Goal: Task Accomplishment & Management: Manage account settings

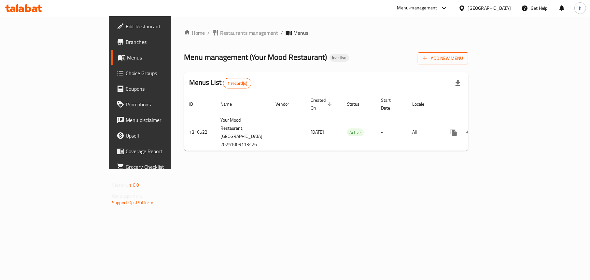
click at [463, 54] on span "Add New Menu" at bounding box center [443, 58] width 40 height 8
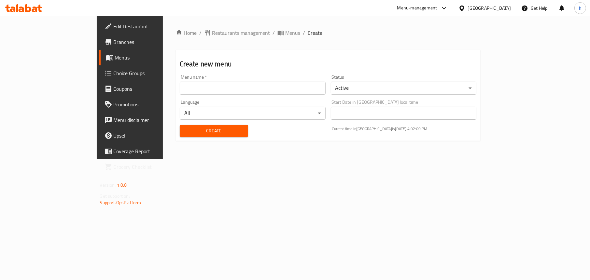
drag, startPoint x: 188, startPoint y: 79, endPoint x: 187, endPoint y: 84, distance: 4.7
click at [188, 80] on div "Menu name   * Menu name *" at bounding box center [253, 85] width 146 height 20
click at [187, 85] on input "text" at bounding box center [253, 88] width 146 height 13
type input "Menu"
click at [185, 130] on span "Create" at bounding box center [214, 131] width 58 height 8
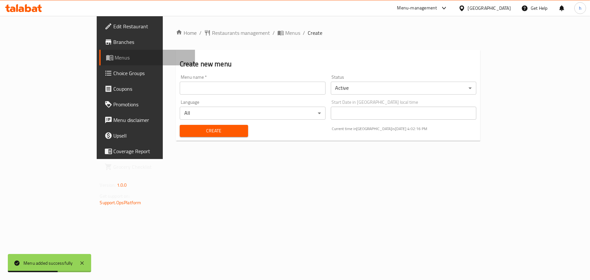
click at [115, 60] on span "Menus" at bounding box center [152, 58] width 75 height 8
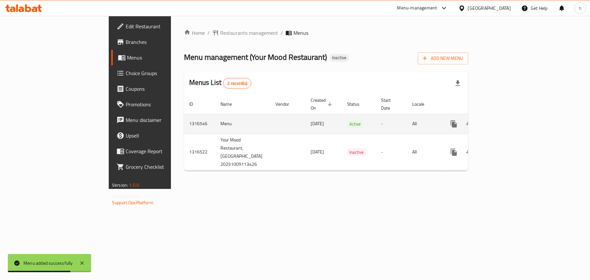
click at [505, 120] on icon "enhanced table" at bounding box center [501, 124] width 8 height 8
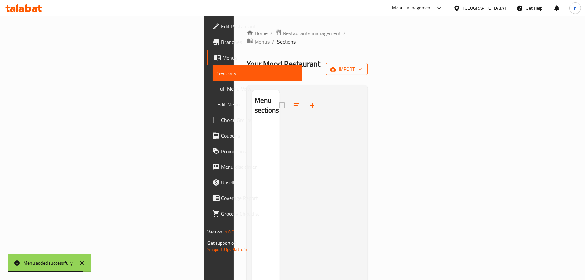
click at [336, 66] on icon "button" at bounding box center [333, 69] width 7 height 7
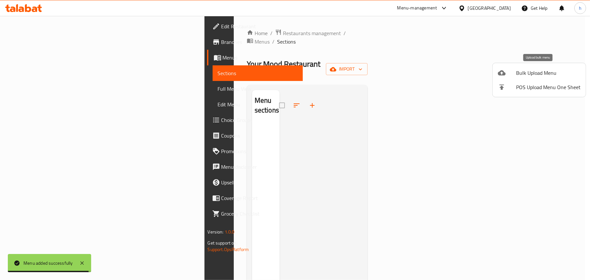
click at [501, 73] on icon at bounding box center [502, 73] width 8 height 8
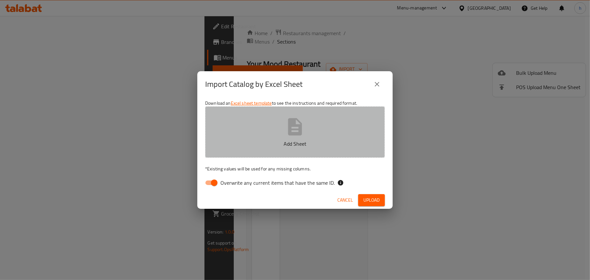
click at [252, 144] on p "Add Sheet" at bounding box center [295, 144] width 160 height 8
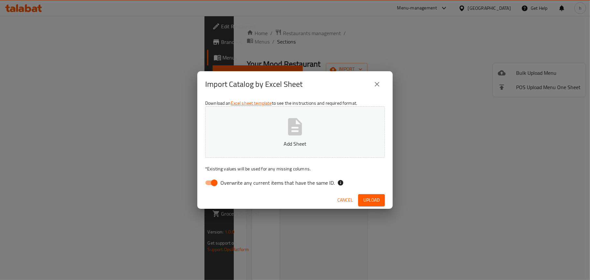
click at [206, 182] on input "Overwrite any current items that have the same ID." at bounding box center [214, 183] width 37 height 12
checkbox input "false"
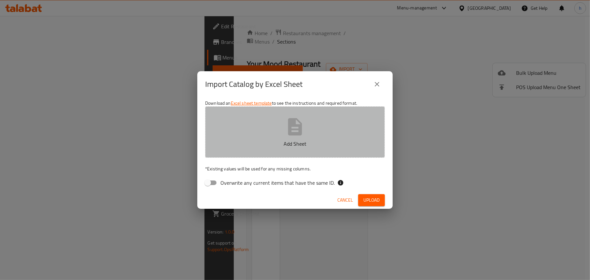
click at [268, 140] on button "Add Sheet" at bounding box center [295, 131] width 180 height 51
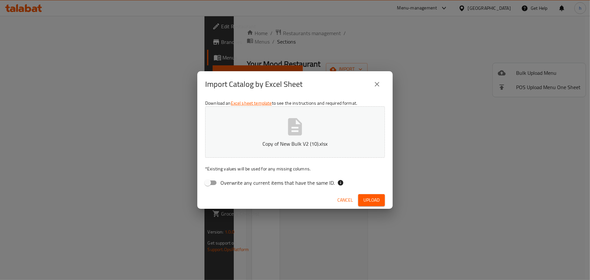
click at [364, 197] on span "Upload" at bounding box center [371, 200] width 16 height 8
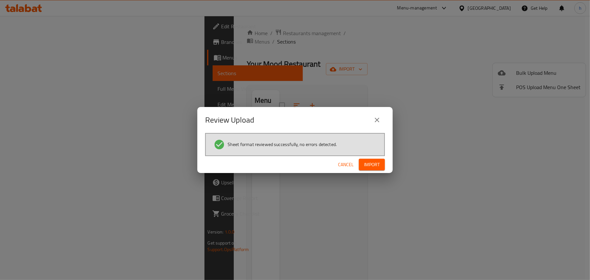
click at [379, 168] on span "Import" at bounding box center [372, 165] width 16 height 8
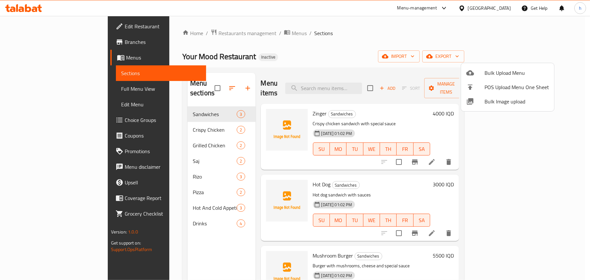
click at [329, 47] on div at bounding box center [295, 140] width 590 height 280
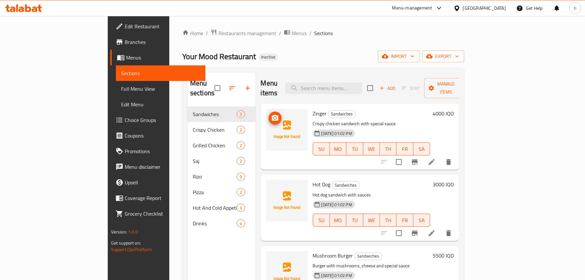
click at [274, 117] on circle "upload picture" at bounding box center [275, 118] width 2 height 2
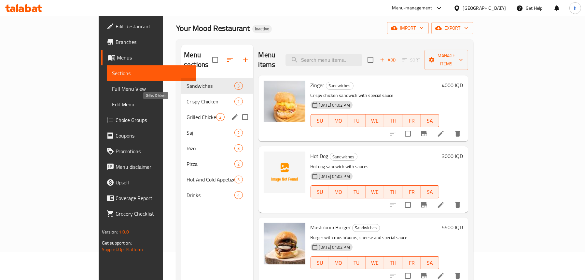
scroll to position [26, 0]
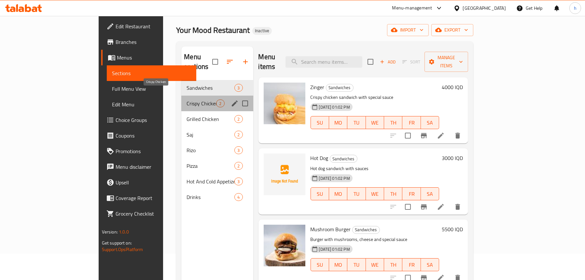
click at [187, 100] on span "Crispy Chicken" at bounding box center [202, 104] width 30 height 8
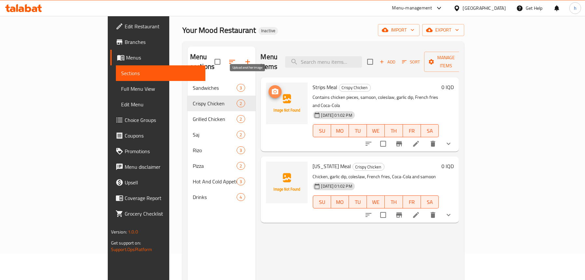
click at [272, 89] on icon "upload picture" at bounding box center [275, 92] width 7 height 6
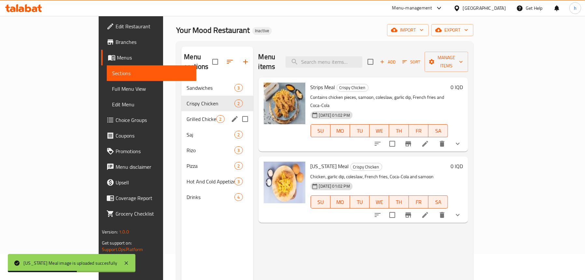
click at [187, 115] on span "Grilled Chicken" at bounding box center [202, 119] width 30 height 8
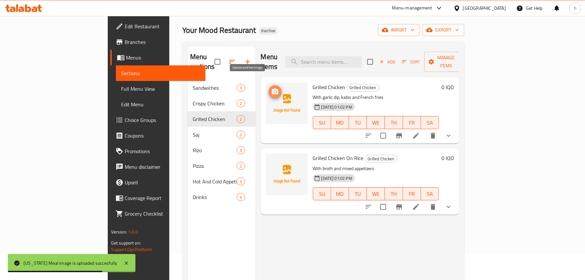
click at [269, 88] on span "upload picture" at bounding box center [275, 92] width 13 height 8
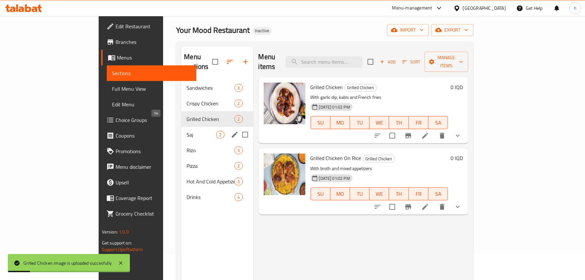
click at [187, 131] on span "Saj" at bounding box center [202, 135] width 30 height 8
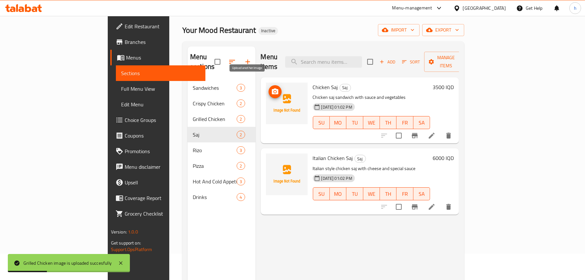
click at [271, 88] on icon "upload picture" at bounding box center [275, 92] width 8 height 8
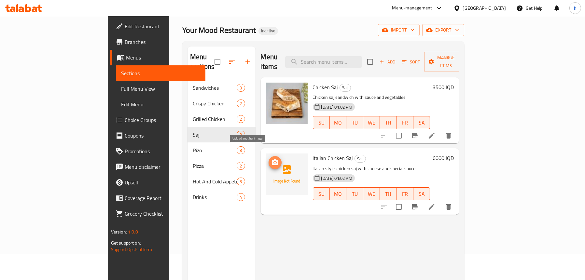
click at [274, 162] on circle "upload picture" at bounding box center [275, 163] width 2 height 2
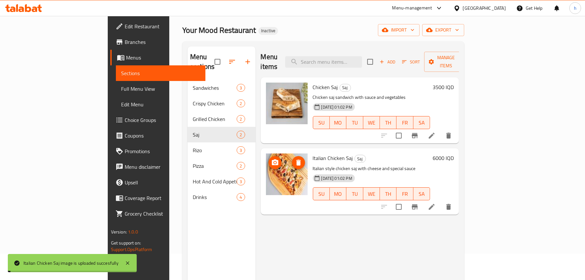
click at [261, 52] on h2 "Menu items" at bounding box center [269, 62] width 17 height 20
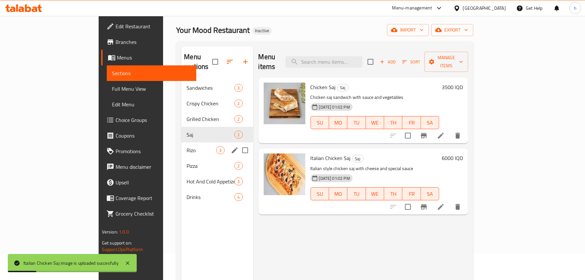
click at [187, 147] on span "Rizo" at bounding box center [202, 151] width 30 height 8
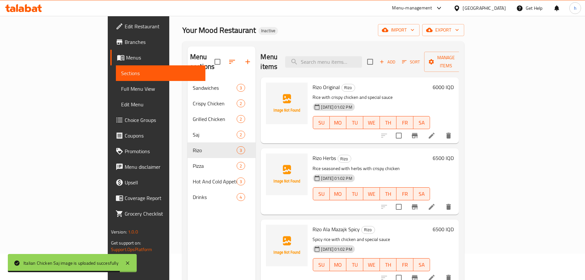
click at [28, 12] on div at bounding box center [23, 8] width 47 height 13
click at [27, 7] on icon at bounding box center [23, 8] width 37 height 8
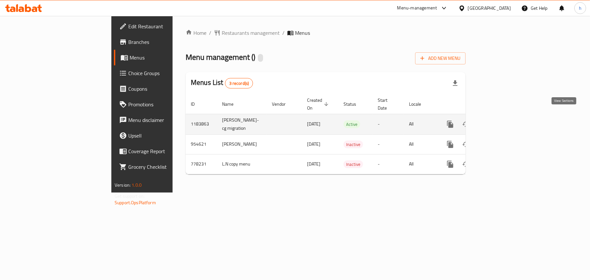
click at [501, 121] on icon "enhanced table" at bounding box center [497, 125] width 8 height 8
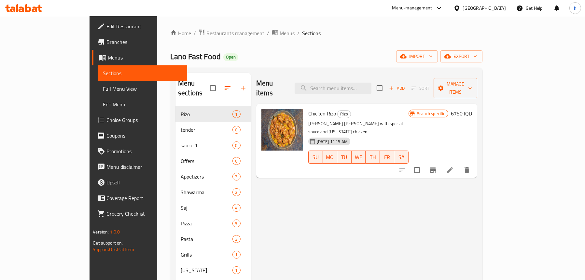
click at [103, 91] on span "Full Menu View" at bounding box center [142, 89] width 79 height 8
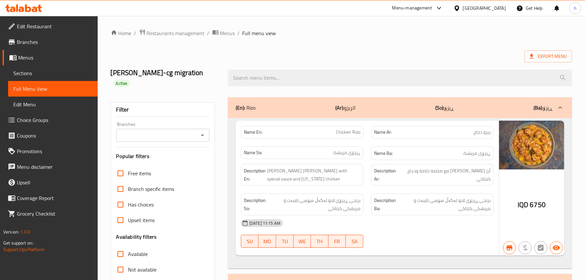
click at [33, 78] on link "Sections" at bounding box center [53, 73] width 90 height 16
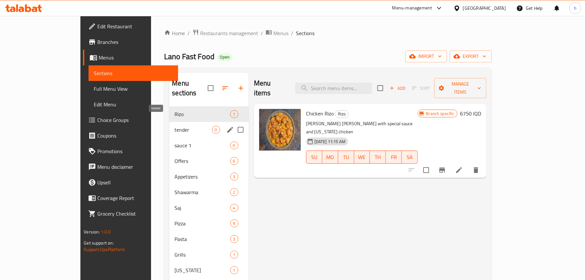
click at [175, 126] on span "tender" at bounding box center [193, 130] width 37 height 8
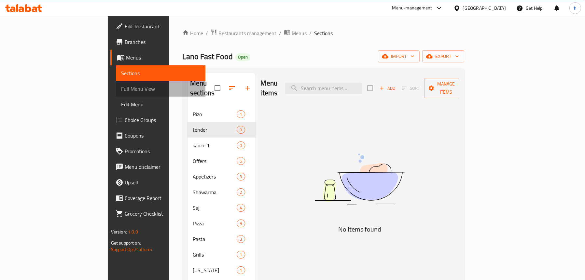
click at [121, 89] on span "Full Menu View" at bounding box center [160, 89] width 79 height 8
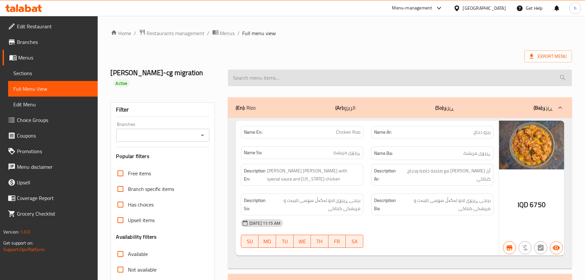
click at [297, 75] on input "search" at bounding box center [400, 78] width 344 height 17
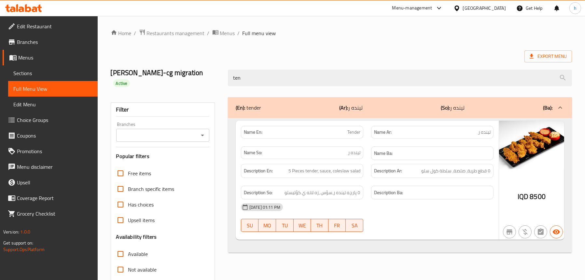
type input "ten"
click at [40, 74] on span "Sections" at bounding box center [52, 73] width 79 height 8
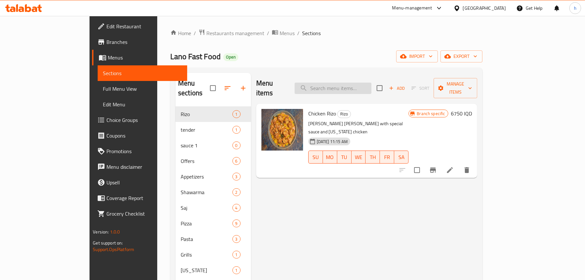
click at [354, 83] on input "search" at bounding box center [333, 88] width 77 height 11
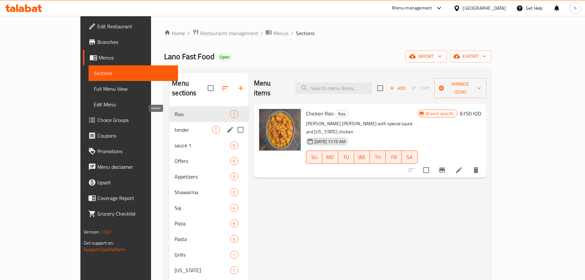
click at [175, 126] on span "tender" at bounding box center [193, 130] width 37 height 8
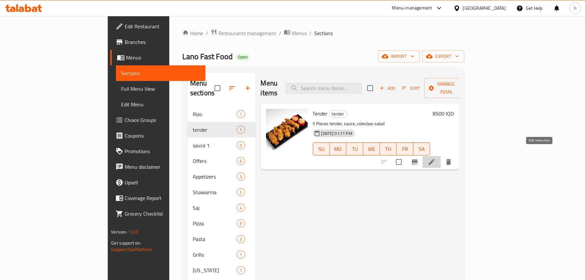
click at [436, 158] on icon at bounding box center [432, 162] width 8 height 8
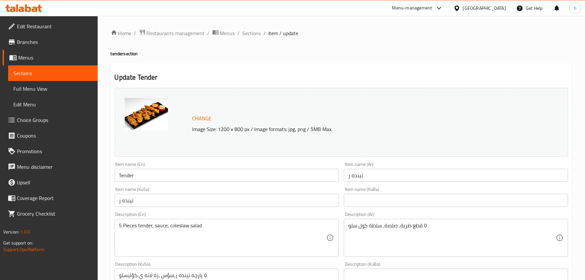
click at [151, 200] on input "تينده ر" at bounding box center [227, 200] width 224 height 13
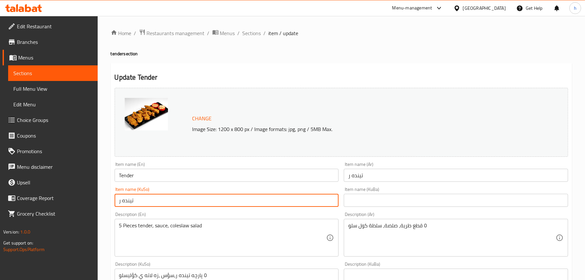
click at [151, 200] on input "تينده ر" at bounding box center [227, 200] width 224 height 13
type input "ت"
click at [131, 174] on input "Tender" at bounding box center [227, 175] width 224 height 13
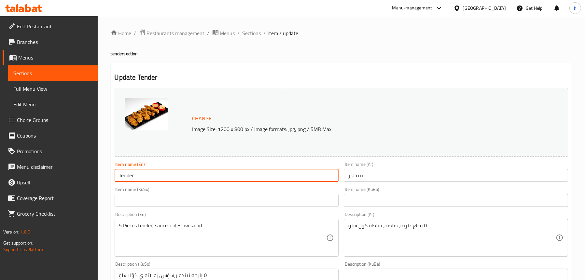
click at [131, 174] on input "Tender" at bounding box center [227, 175] width 224 height 13
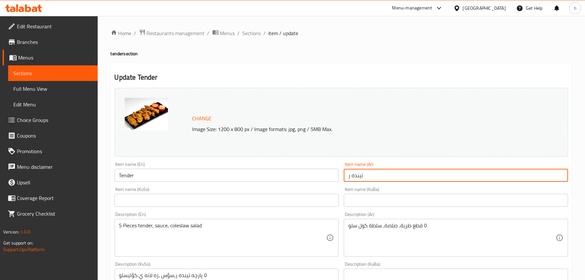
click at [397, 180] on input "تينده ر" at bounding box center [456, 175] width 224 height 13
paste input "در"
type input "تندر"
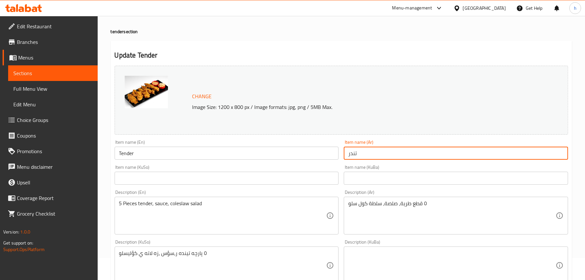
scroll to position [33, 0]
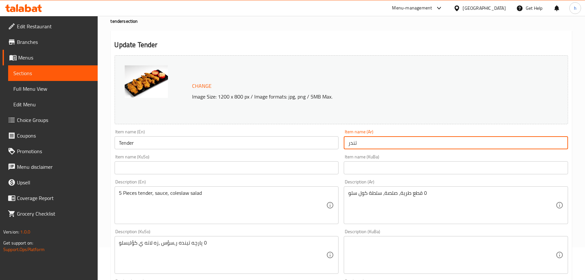
click at [152, 168] on input "text" at bounding box center [227, 168] width 224 height 13
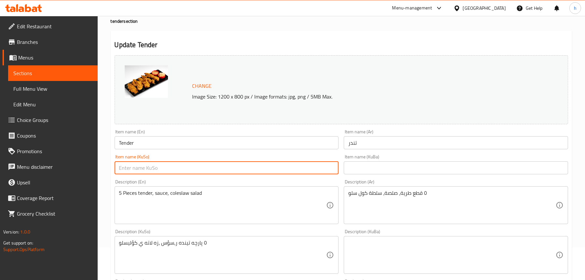
paste input "تەندەر"
type input "تەندەر"
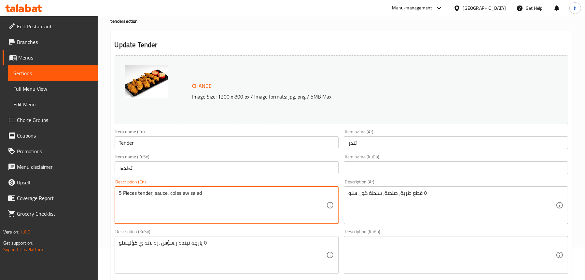
click at [170, 194] on textarea "5 Pieces tender, sauce, coleslaw salad" at bounding box center [222, 205] width 207 height 31
click at [188, 191] on textarea "5 Pieces tender, sauce and coleslaw salad" at bounding box center [222, 205] width 207 height 31
type textarea "5 Pieces tender, sauce and coleslaw salad"
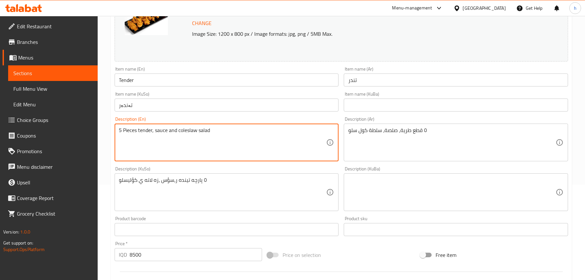
scroll to position [98, 0]
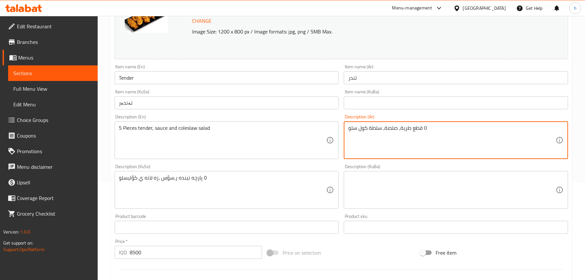
click at [410, 129] on textarea "٥ قطع طرية، صلصة، سلطة كول سلو" at bounding box center [451, 140] width 207 height 31
type textarea "5 قطع تندر، صلصة و سلطة كول سلو"
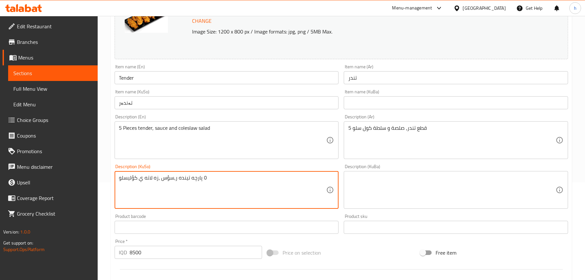
drag, startPoint x: 228, startPoint y: 177, endPoint x: 106, endPoint y: 177, distance: 122.1
click at [106, 177] on div "Home / Restaurants management / Menus / Sections / item / update tender section…" at bounding box center [342, 182] width 488 height 529
click at [147, 180] on textarea "٥ پارچه تينده ر،سؤس ،زه لاته ي كؤليسلو" at bounding box center [222, 190] width 207 height 31
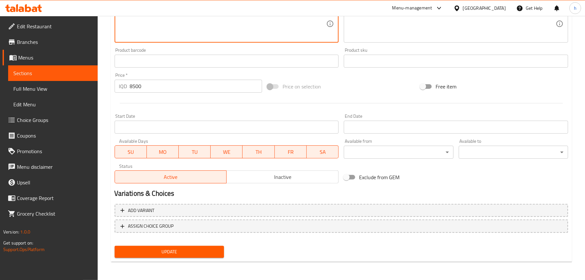
type textarea "5 پارچە تەندەر، سۆس و زەڵاتەی کۆل سلۆ"
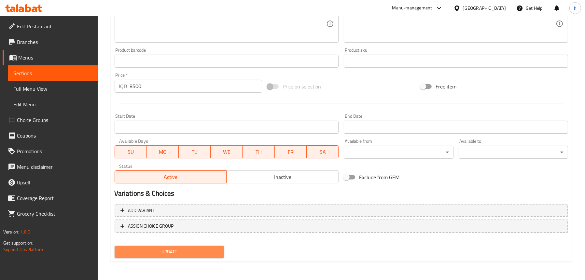
click at [184, 256] on span "Update" at bounding box center [169, 252] width 99 height 8
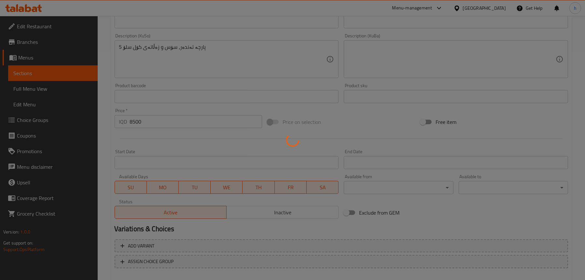
scroll to position [166, 0]
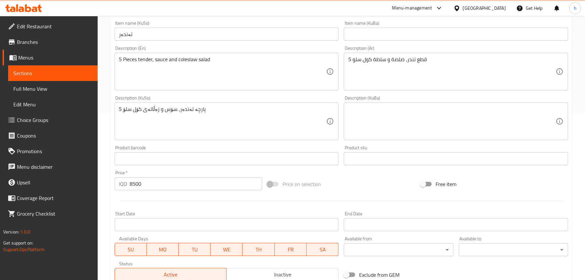
click at [46, 87] on span "Full Menu View" at bounding box center [52, 89] width 79 height 8
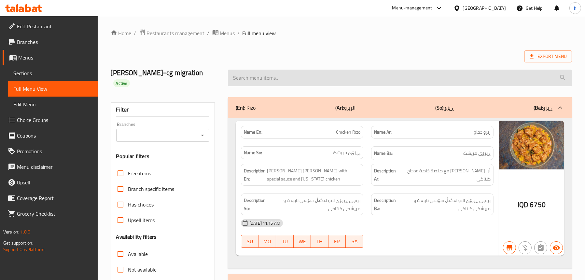
click at [291, 74] on input "search" at bounding box center [400, 78] width 344 height 17
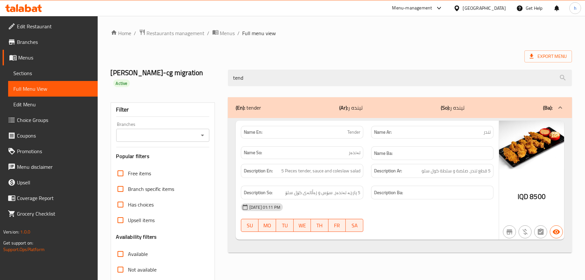
type input "tend"
click at [51, 72] on span "Sections" at bounding box center [52, 73] width 79 height 8
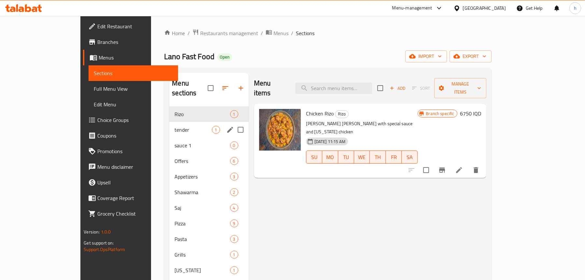
click at [175, 126] on span "tender" at bounding box center [193, 130] width 37 height 8
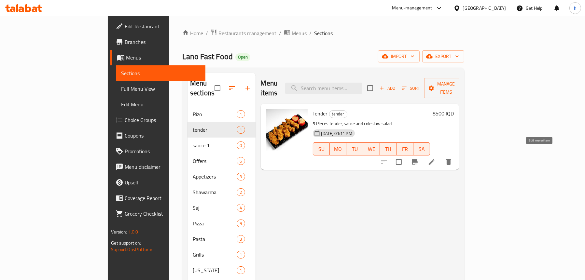
click at [436, 158] on icon at bounding box center [432, 162] width 8 height 8
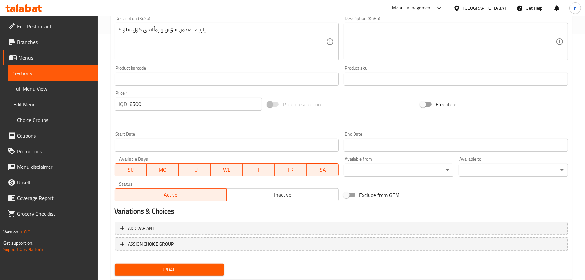
scroll to position [261, 0]
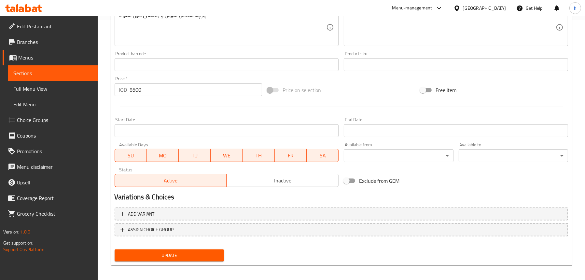
type textarea "5 قطع تندر، صلصة وسلطة كول سلو"
click at [153, 254] on span "Update" at bounding box center [169, 256] width 99 height 8
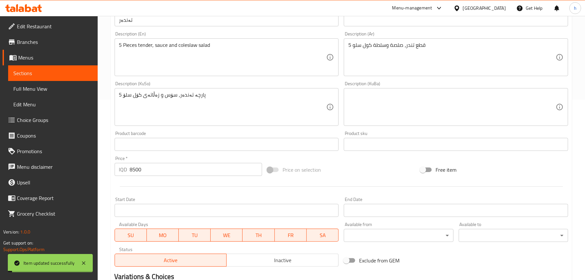
scroll to position [130, 0]
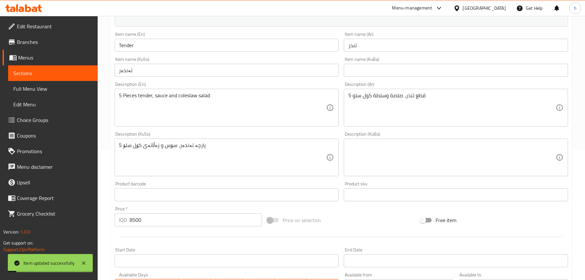
click at [41, 87] on span "Full Menu View" at bounding box center [52, 89] width 79 height 8
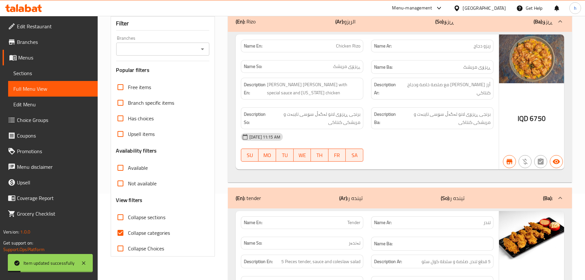
scroll to position [33, 0]
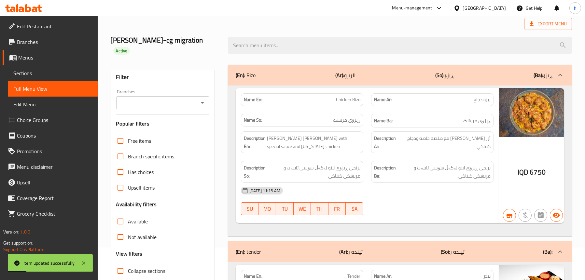
click at [199, 99] on icon "Open" at bounding box center [203, 103] width 8 height 8
click at [180, 114] on li "All" at bounding box center [162, 110] width 93 height 12
click at [201, 99] on icon "Open" at bounding box center [203, 103] width 8 height 8
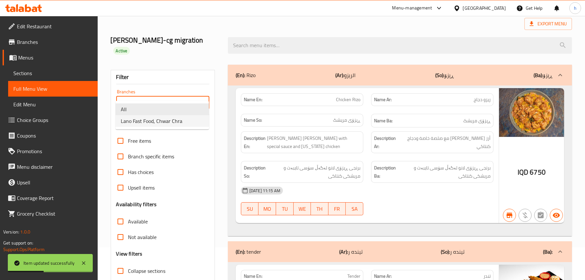
click at [172, 119] on span "Lano Fast Food, Chwar Chra" at bounding box center [152, 121] width 62 height 8
type input "Lano Fast Food, Chwar Chra"
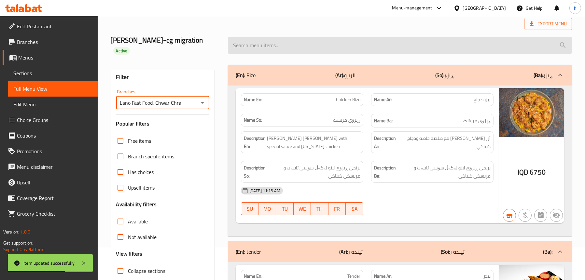
click at [288, 40] on input "search" at bounding box center [400, 45] width 344 height 17
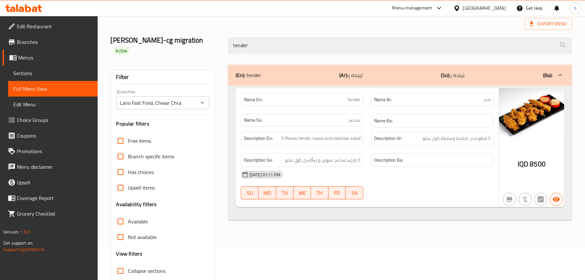
type input "tender"
click at [28, 70] on span "Sections" at bounding box center [52, 73] width 79 height 8
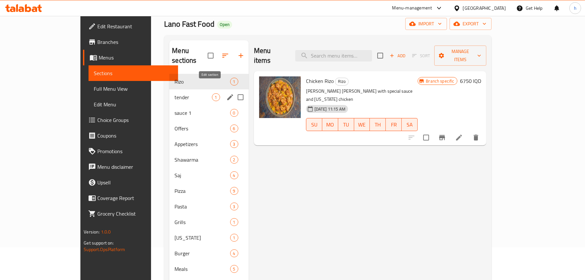
click at [226, 93] on icon "edit" at bounding box center [230, 97] width 8 height 8
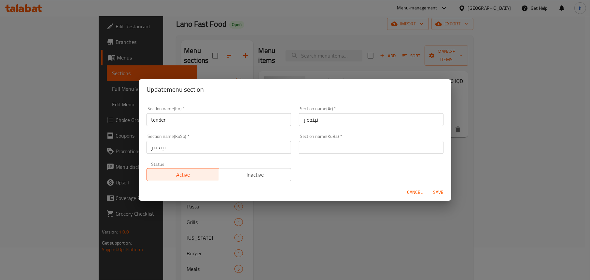
click at [321, 121] on input "تينده ر" at bounding box center [371, 119] width 145 height 13
type input "تندر"
click at [193, 150] on input "تينده ر" at bounding box center [219, 147] width 145 height 13
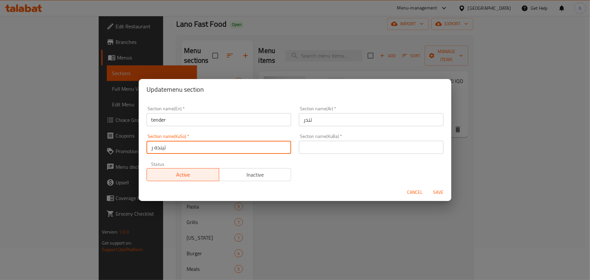
click at [193, 150] on input "تينده ر" at bounding box center [219, 147] width 145 height 13
type input "تەندەر"
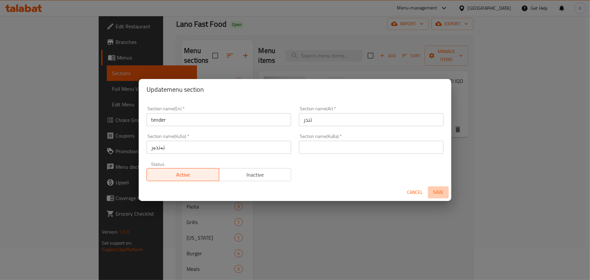
click at [434, 192] on span "Save" at bounding box center [439, 193] width 16 height 8
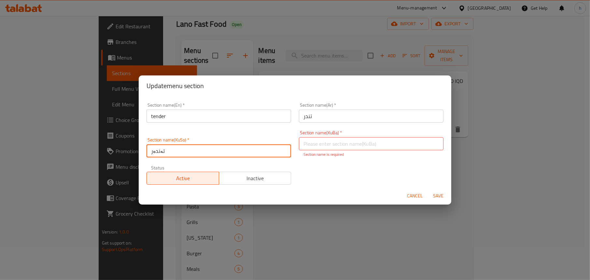
drag, startPoint x: 188, startPoint y: 149, endPoint x: 134, endPoint y: 150, distance: 53.8
click at [134, 150] on div "Update menu section Section name(En)   * tender Section name(En) * Section name…" at bounding box center [295, 140] width 590 height 280
click at [356, 143] on input "text" at bounding box center [371, 143] width 145 height 13
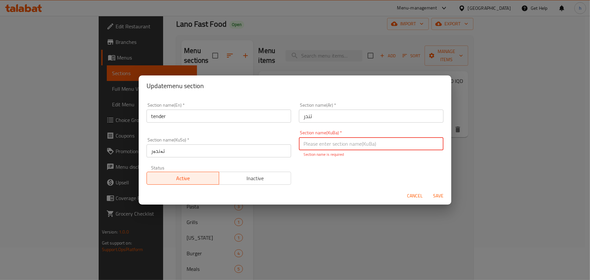
paste input "تەندەر"
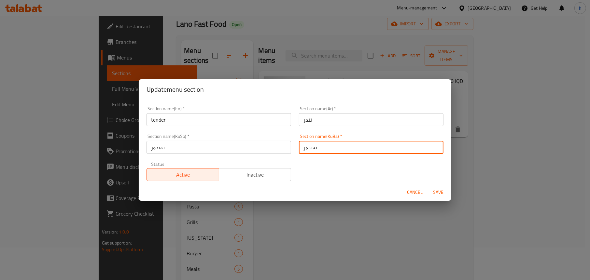
type input "تەندەر"
click at [438, 196] on span "Save" at bounding box center [439, 193] width 16 height 8
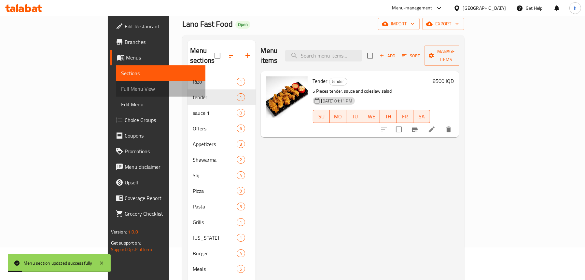
click at [116, 82] on link "Full Menu View" at bounding box center [161, 89] width 90 height 16
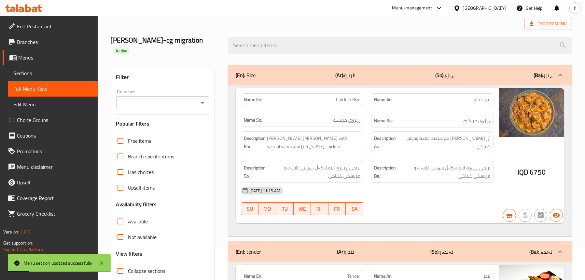
click at [204, 99] on icon "Open" at bounding box center [203, 103] width 8 height 8
click at [180, 121] on span "Lano Fast Food, Chwar Chra" at bounding box center [152, 121] width 62 height 8
type input "Lano Fast Food, Chwar Chra"
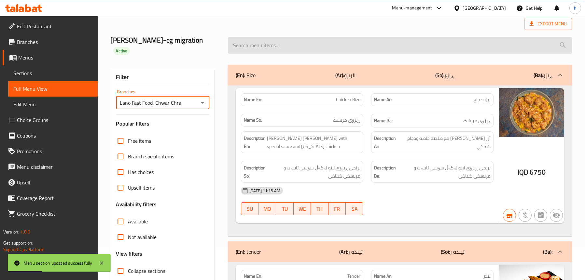
click at [289, 37] on input "search" at bounding box center [400, 45] width 344 height 17
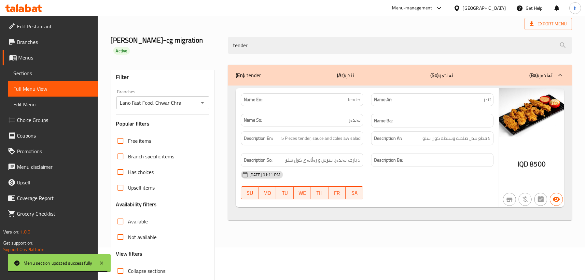
type input "tender"
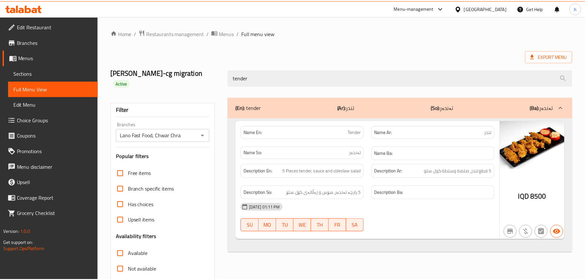
scroll to position [66, 0]
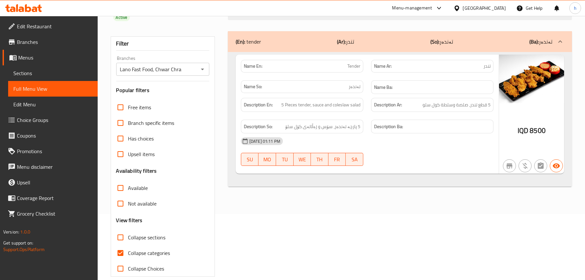
click at [58, 74] on span "Sections" at bounding box center [52, 73] width 79 height 8
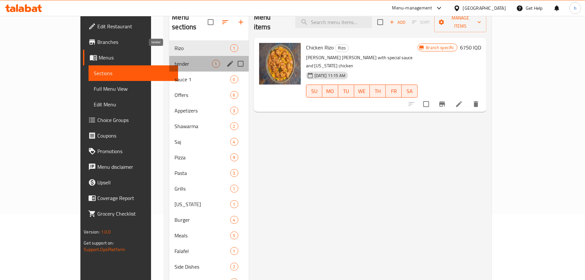
click at [175, 60] on span "tender" at bounding box center [193, 64] width 37 height 8
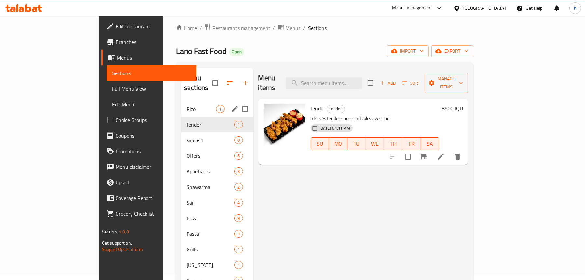
scroll to position [5, 0]
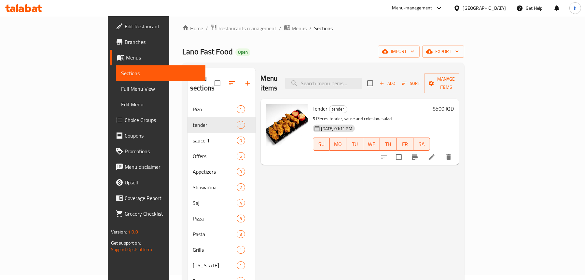
click at [121, 90] on span "Full Menu View" at bounding box center [160, 89] width 79 height 8
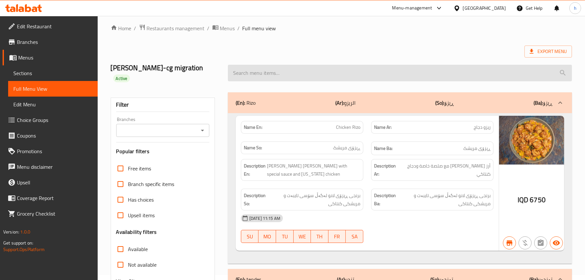
click at [348, 74] on input "search" at bounding box center [400, 73] width 344 height 17
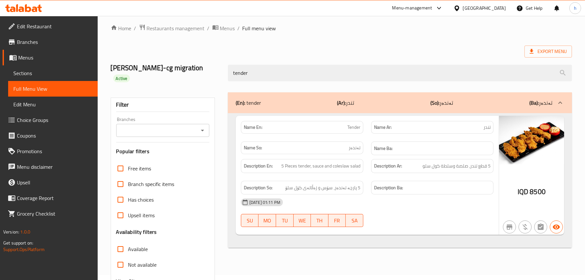
type input "tender"
click at [40, 74] on span "Sections" at bounding box center [52, 73] width 79 height 8
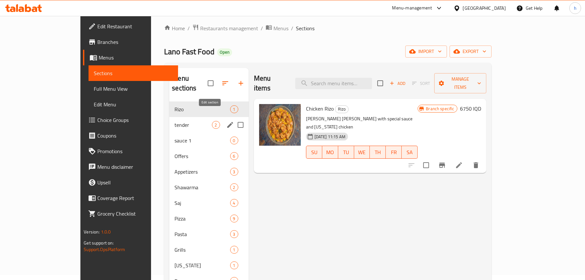
click at [226, 121] on icon "edit" at bounding box center [230, 125] width 8 height 8
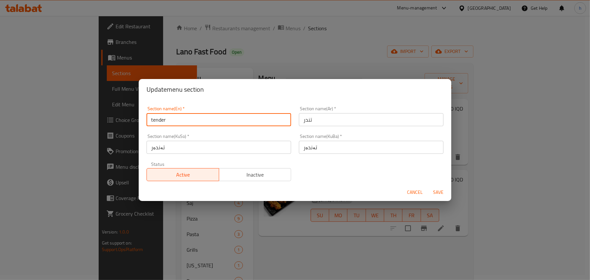
click at [155, 119] on input "tender" at bounding box center [219, 119] width 145 height 13
type input "Tender"
click at [439, 193] on span "Save" at bounding box center [439, 193] width 16 height 8
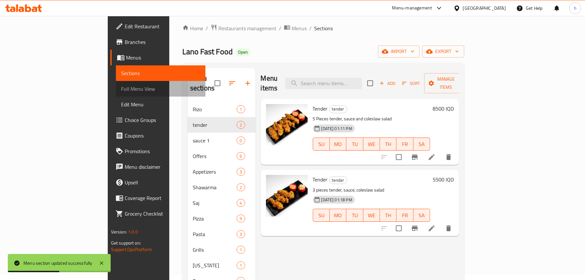
click at [121, 85] on span "Full Menu View" at bounding box center [160, 89] width 79 height 8
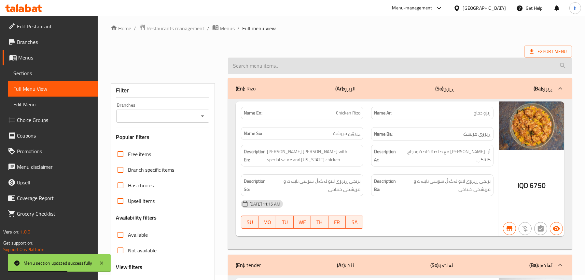
click at [309, 65] on input "search" at bounding box center [400, 66] width 344 height 17
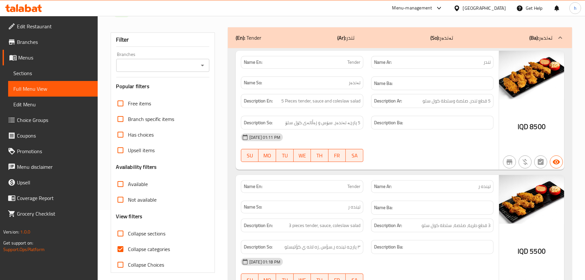
scroll to position [35, 0]
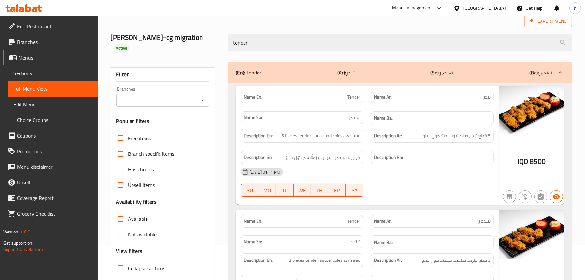
type input "tender"
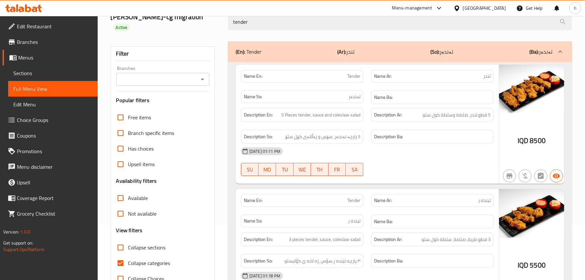
scroll to position [100, 0]
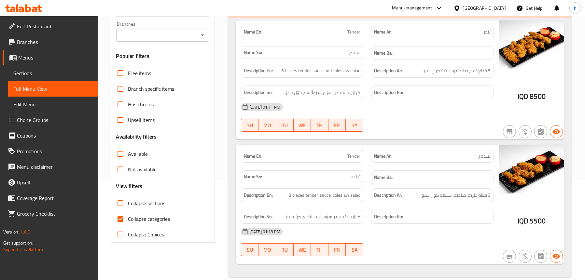
click at [23, 4] on icon at bounding box center [23, 8] width 37 height 8
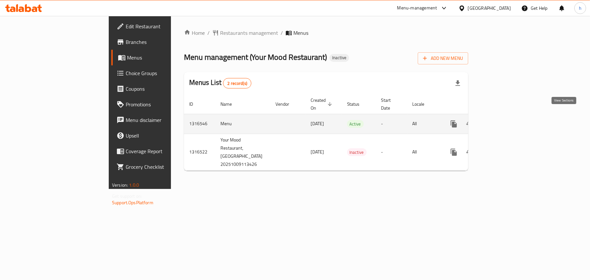
click at [505, 120] on icon "enhanced table" at bounding box center [501, 124] width 8 height 8
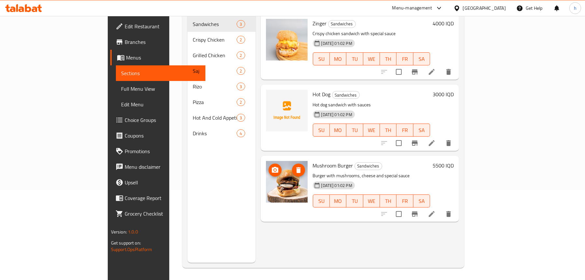
scroll to position [92, 0]
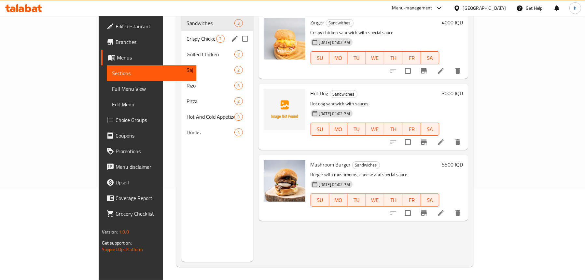
click at [181, 33] on div "Crispy Chicken 2" at bounding box center [217, 39] width 72 height 16
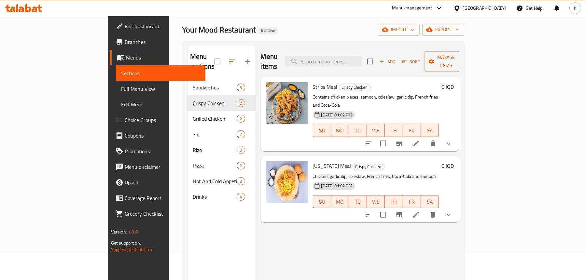
scroll to position [26, 0]
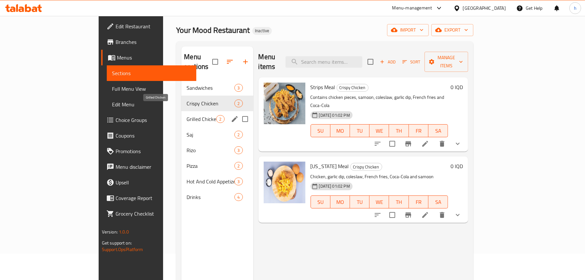
click at [187, 115] on span "Grilled Chicken" at bounding box center [202, 119] width 30 height 8
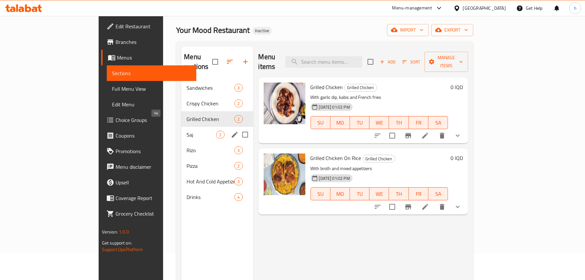
click at [187, 131] on span "Saj" at bounding box center [202, 135] width 30 height 8
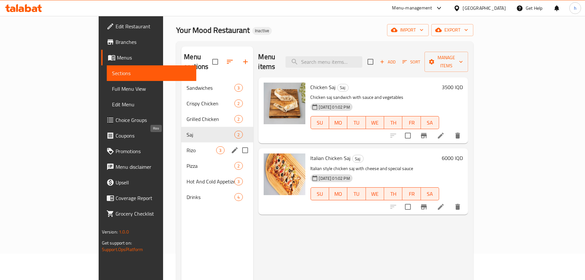
click at [187, 147] on span "Rizo" at bounding box center [202, 151] width 30 height 8
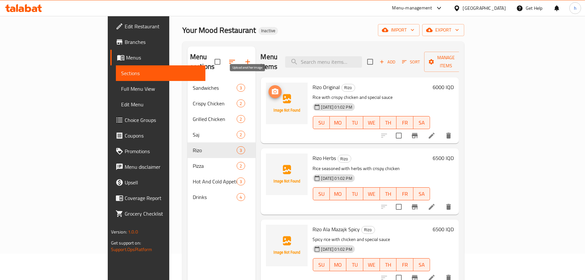
click at [271, 88] on icon "upload picture" at bounding box center [275, 92] width 8 height 8
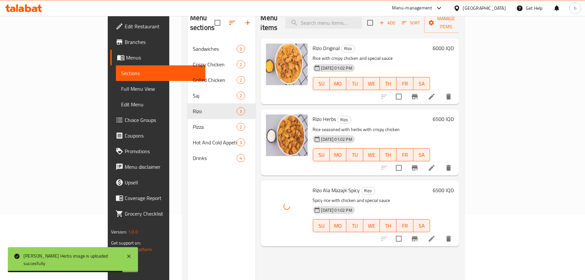
scroll to position [92, 0]
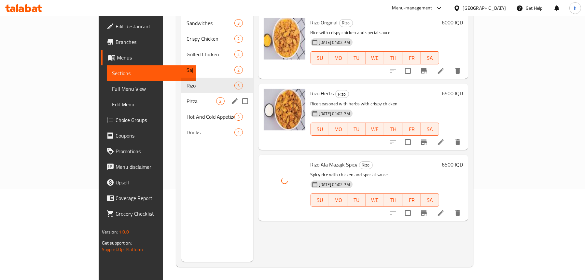
click at [181, 93] on div "Pizza 2" at bounding box center [217, 101] width 72 height 16
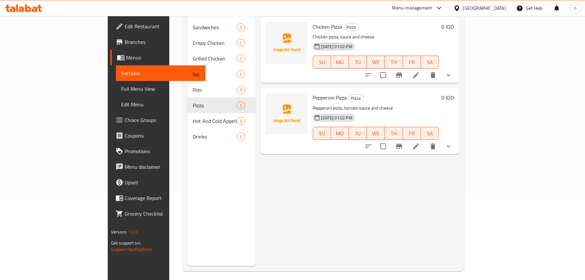
scroll to position [26, 0]
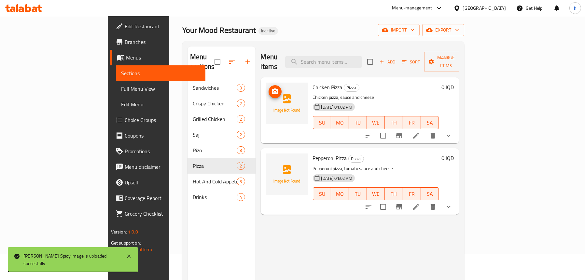
click at [274, 91] on circle "upload picture" at bounding box center [275, 92] width 2 height 2
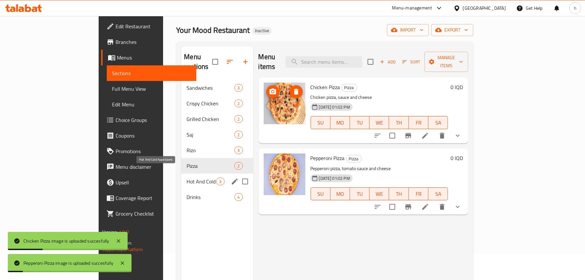
click at [187, 178] on span "Hot And Cold Appetizers" at bounding box center [202, 182] width 30 height 8
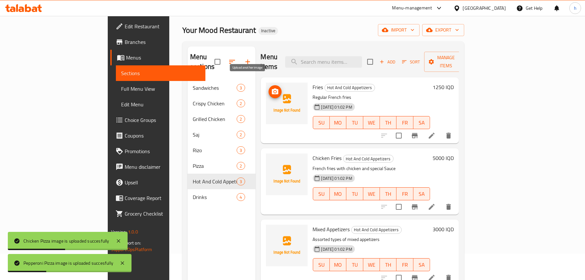
click at [271, 88] on icon "upload picture" at bounding box center [275, 92] width 8 height 8
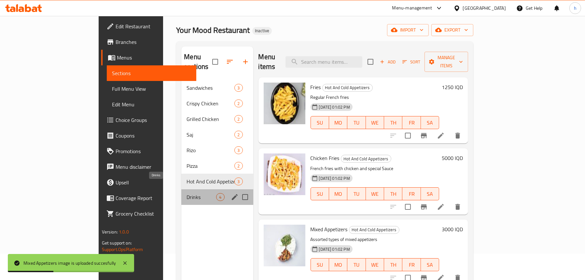
click at [187, 193] on span "Drinks" at bounding box center [202, 197] width 30 height 8
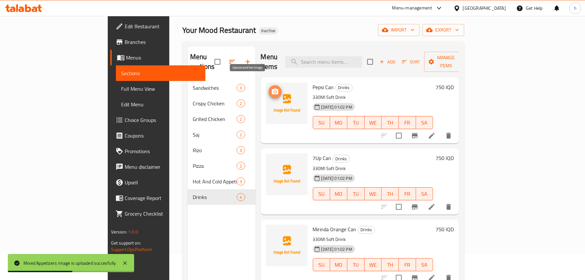
click at [274, 91] on circle "upload picture" at bounding box center [275, 92] width 2 height 2
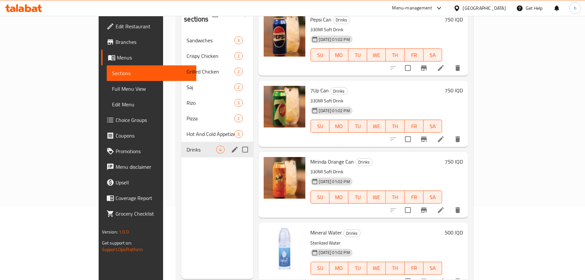
scroll to position [59, 0]
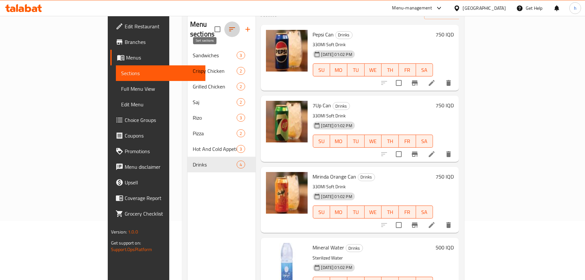
click at [228, 26] on icon "button" at bounding box center [232, 29] width 8 height 8
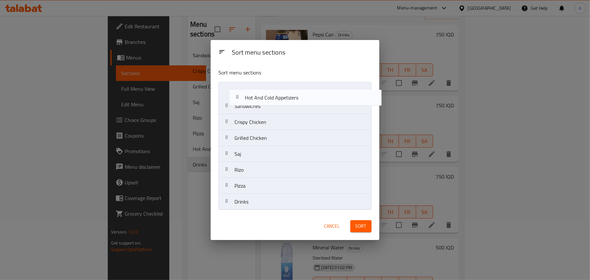
drag, startPoint x: 257, startPoint y: 185, endPoint x: 265, endPoint y: 91, distance: 95.2
click at [265, 91] on nav "Sandwiches Crispy Chicken Grilled Chicken Saj Rizo Pizza Hot And Cold Appetizer…" at bounding box center [295, 146] width 153 height 128
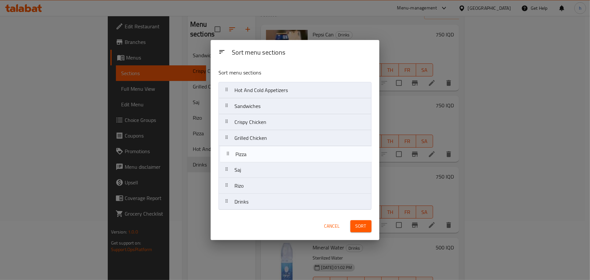
drag, startPoint x: 272, startPoint y: 190, endPoint x: 273, endPoint y: 154, distance: 35.5
click at [273, 154] on nav "Hot And Cold Appetizers Sandwiches Crispy Chicken Grilled Chicken Saj Rizo Pizz…" at bounding box center [295, 146] width 153 height 128
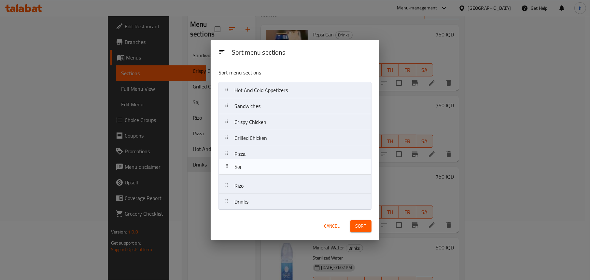
drag, startPoint x: 265, startPoint y: 168, endPoint x: 265, endPoint y: 164, distance: 4.6
click at [265, 164] on nav "Hot And Cold Appetizers Sandwiches Crispy Chicken Grilled Chicken Pizza Saj Riz…" at bounding box center [295, 146] width 153 height 128
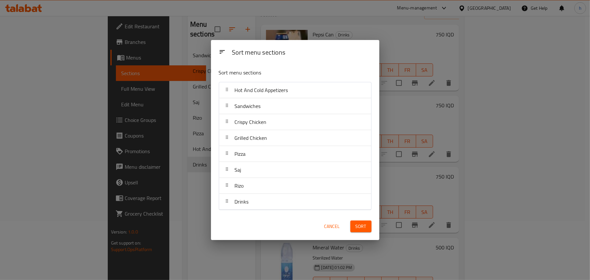
click at [359, 227] on span "Sort" at bounding box center [361, 227] width 11 height 8
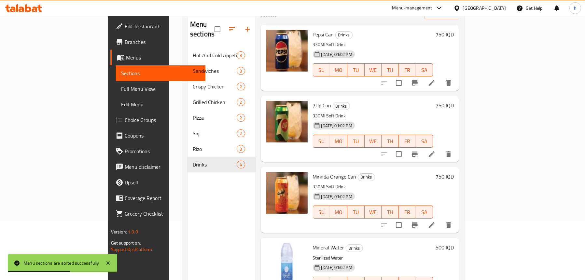
click at [121, 86] on span "Full Menu View" at bounding box center [160, 89] width 79 height 8
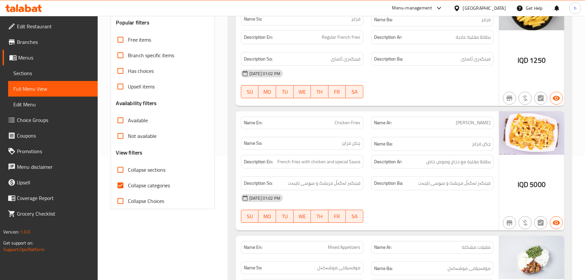
scroll to position [254, 0]
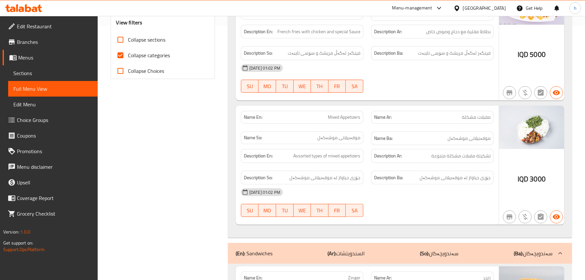
drag, startPoint x: 183, startPoint y: 173, endPoint x: 183, endPoint y: 177, distance: 4.6
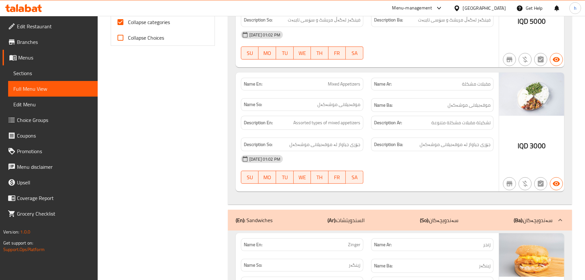
scroll to position [287, 0]
click at [143, 22] on span "Collapse categories" at bounding box center [149, 23] width 42 height 8
click at [128, 22] on input "Collapse categories" at bounding box center [121, 23] width 16 height 16
checkbox input "false"
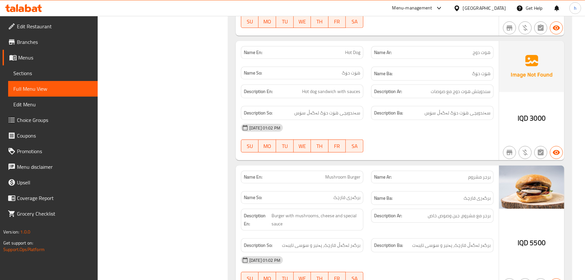
scroll to position [645, 0]
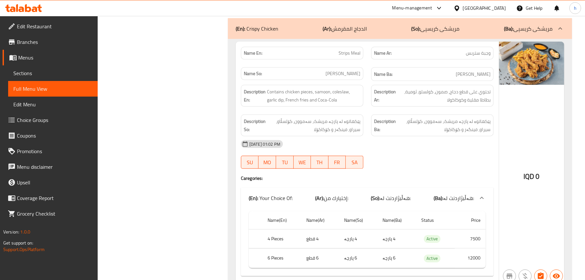
scroll to position [971, 0]
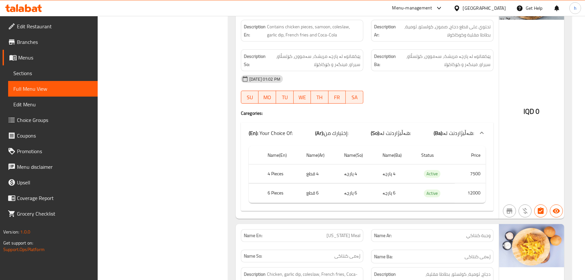
click at [38, 9] on icon at bounding box center [23, 8] width 37 height 8
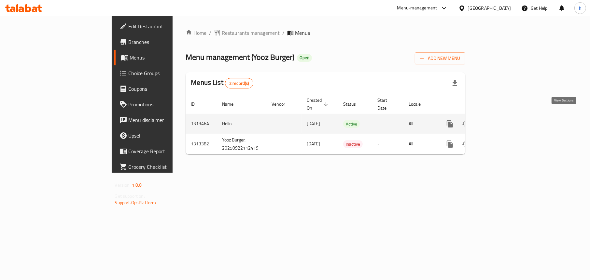
click at [501, 120] on icon "enhanced table" at bounding box center [497, 124] width 8 height 8
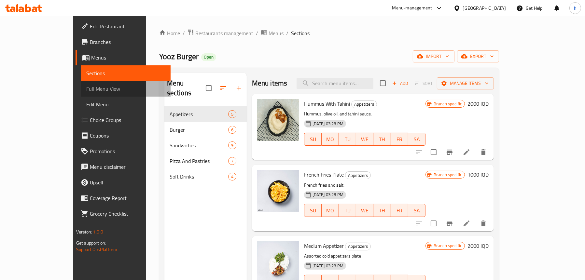
click at [86, 87] on span "Full Menu View" at bounding box center [125, 89] width 79 height 8
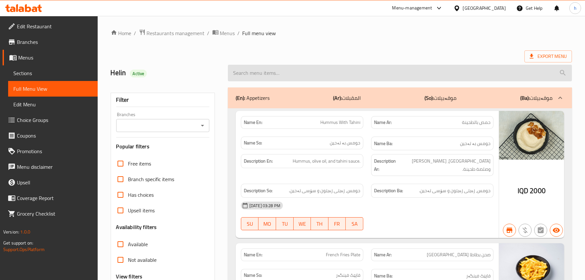
click at [305, 76] on input "search" at bounding box center [400, 73] width 344 height 17
paste input "Four Seasons Pizza"
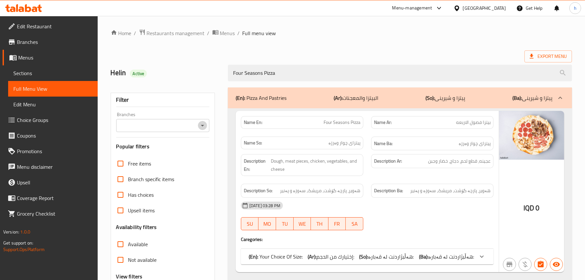
click at [202, 125] on icon "Open" at bounding box center [202, 126] width 3 height 2
type input "Four Seasons Pizza"
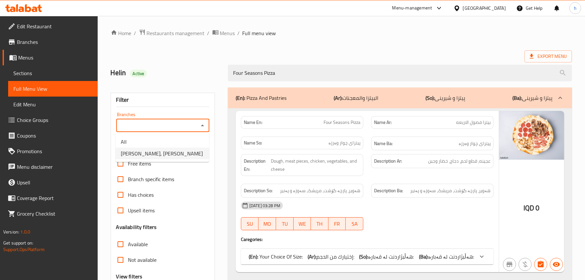
click at [160, 154] on span "Yooz Burger, Al aathameya" at bounding box center [162, 154] width 82 height 8
type input "Yooz Burger, Al aathameya"
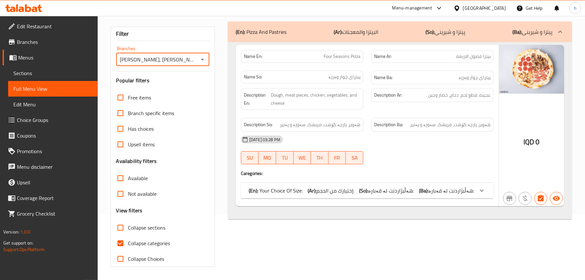
click at [303, 191] on div "(En): Your Choice Of Size: (Ar): إختيارك من الحجم: (So): هەڵبژاردنت لە قەبارە: …" at bounding box center [361, 191] width 225 height 8
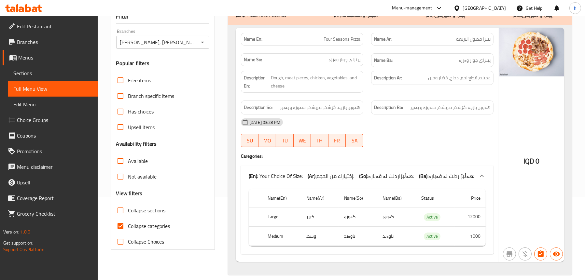
scroll to position [91, 0]
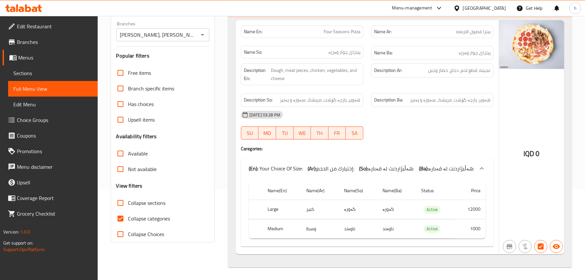
click at [474, 230] on td "1000" at bounding box center [470, 229] width 31 height 19
click at [24, 77] on span "Sections" at bounding box center [52, 73] width 79 height 8
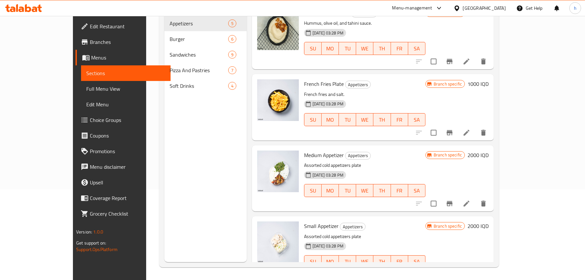
click at [86, 91] on span "Full Menu View" at bounding box center [125, 89] width 79 height 8
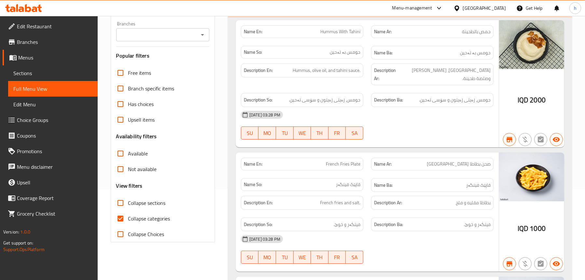
click at [200, 35] on icon "Open" at bounding box center [203, 35] width 8 height 8
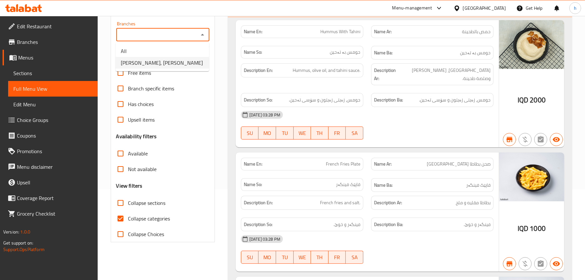
click at [177, 62] on span "Yooz Burger, Al aathameya" at bounding box center [162, 63] width 82 height 8
type input "Yooz Burger, Al aathameya"
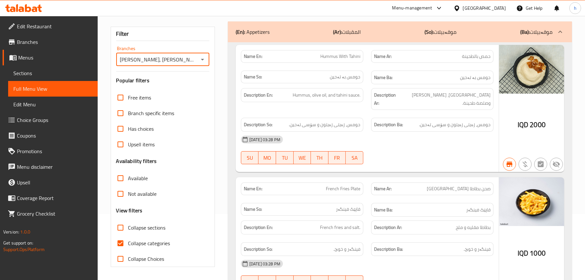
scroll to position [26, 0]
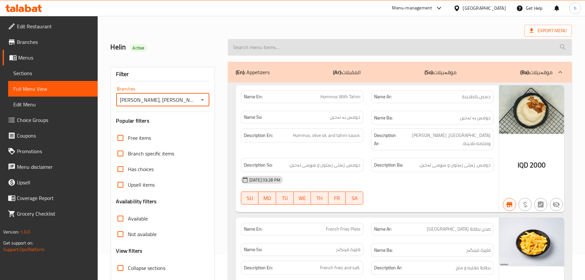
click at [284, 47] on input "search" at bounding box center [400, 47] width 344 height 17
paste input "Four Seasons Pizza"
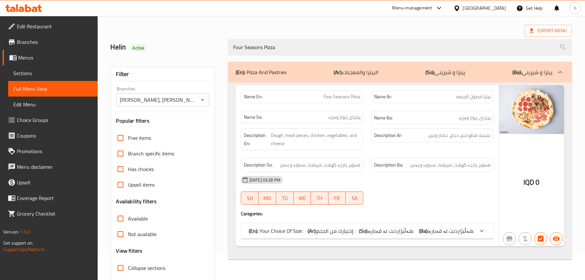
type input "Four Seasons Pizza"
click at [347, 225] on div "(En): Your Choice Of Size: (Ar): إختيارك من الحجم: (So): هەڵبژاردنت لە قەبارە: …" at bounding box center [367, 231] width 253 height 16
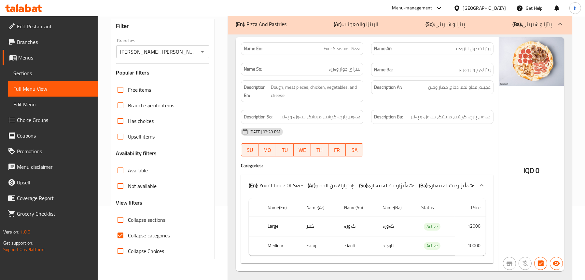
scroll to position [58, 0]
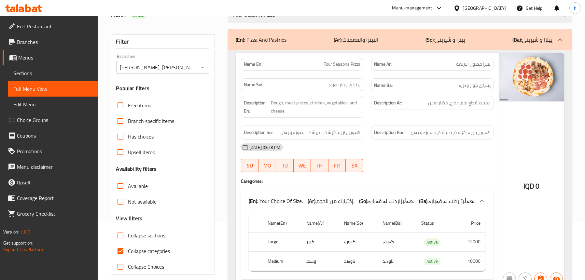
click at [39, 9] on icon at bounding box center [39, 8] width 5 height 7
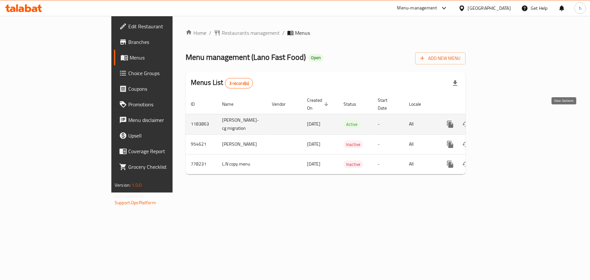
click at [505, 117] on link "enhanced table" at bounding box center [498, 125] width 16 height 16
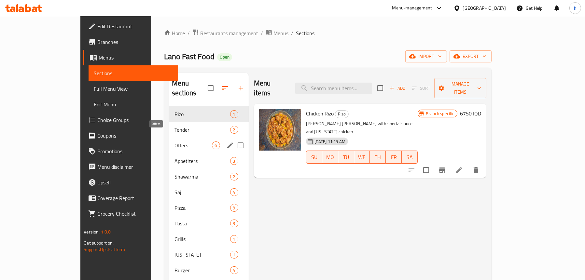
click at [175, 142] on span "Offers" at bounding box center [193, 146] width 37 height 8
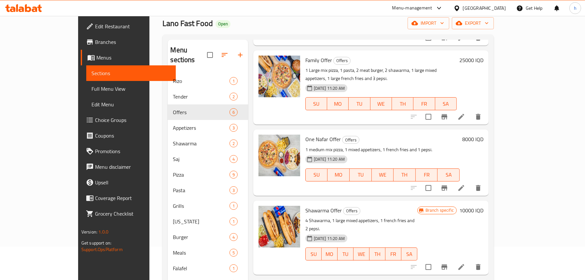
scroll to position [92, 0]
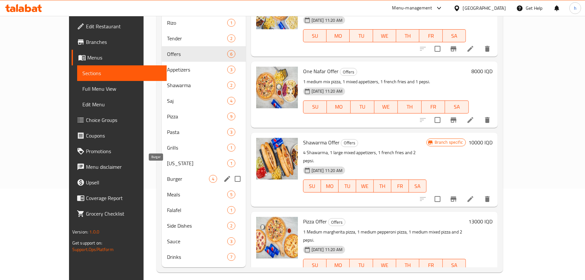
click at [167, 175] on span "Burger" at bounding box center [188, 179] width 42 height 8
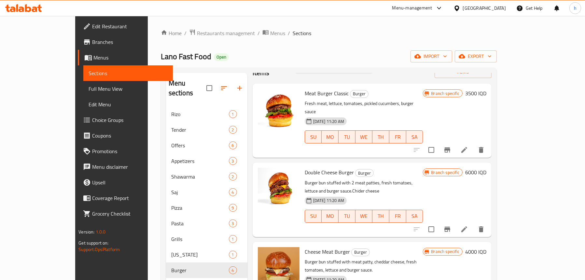
click at [89, 88] on span "Full Menu View" at bounding box center [128, 89] width 79 height 8
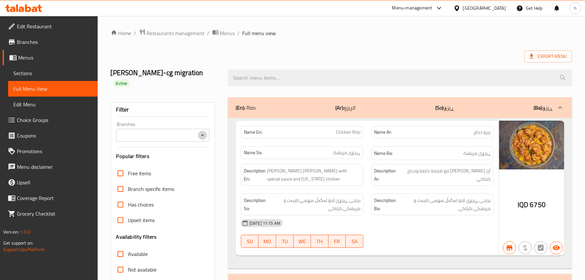
click at [201, 132] on icon "Open" at bounding box center [203, 136] width 8 height 8
click at [180, 153] on span "Lano Fast Food, Chwar Chra" at bounding box center [152, 154] width 62 height 8
type input "Lano Fast Food, Chwar Chra"
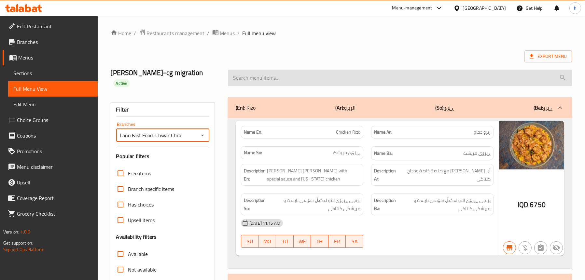
click at [296, 71] on input "search" at bounding box center [400, 78] width 344 height 17
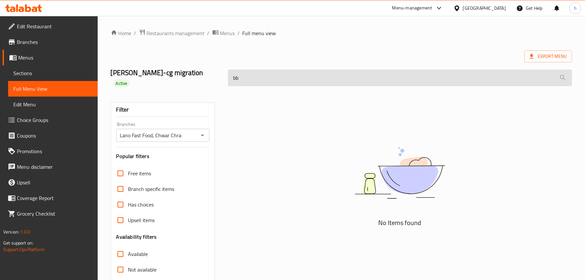
type input "b"
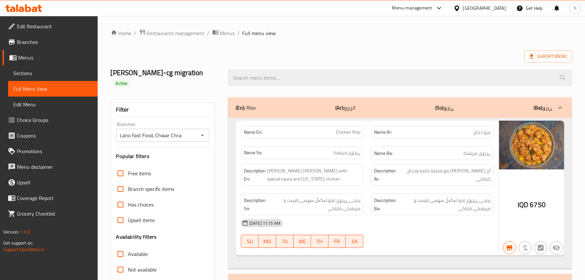
click at [31, 75] on span "Sections" at bounding box center [52, 73] width 79 height 8
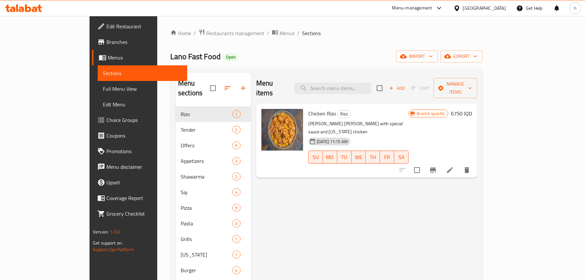
click at [103, 89] on span "Full Menu View" at bounding box center [142, 89] width 79 height 8
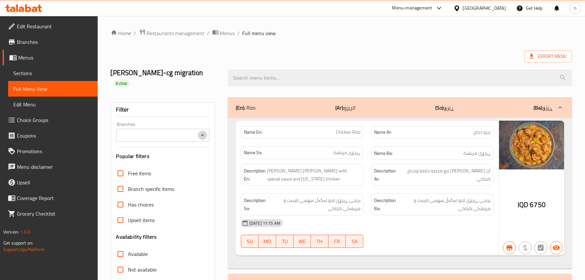
click at [203, 132] on icon "Open" at bounding box center [203, 136] width 8 height 8
click at [171, 152] on span "Lano Fast Food, Chwar Chra" at bounding box center [152, 154] width 62 height 8
type input "Lano Fast Food, Chwar Chra"
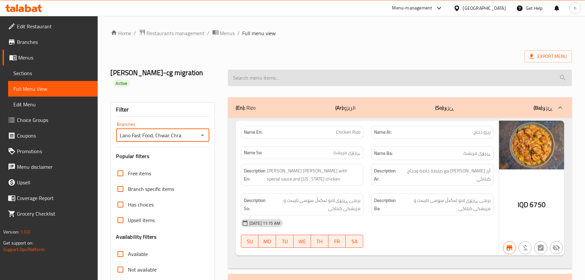
click at [275, 76] on input "search" at bounding box center [400, 78] width 344 height 17
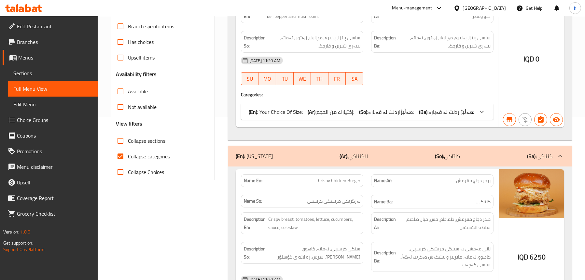
scroll to position [261, 0]
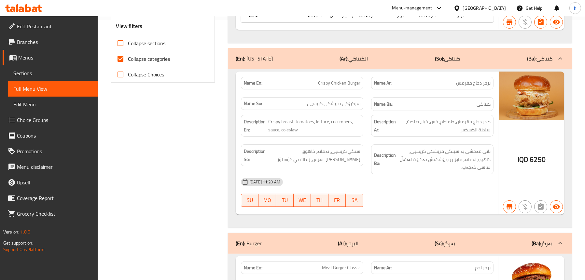
type input "b"
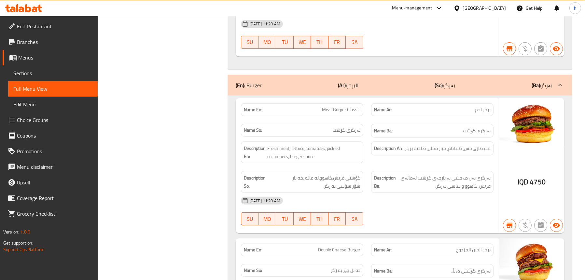
scroll to position [489, 0]
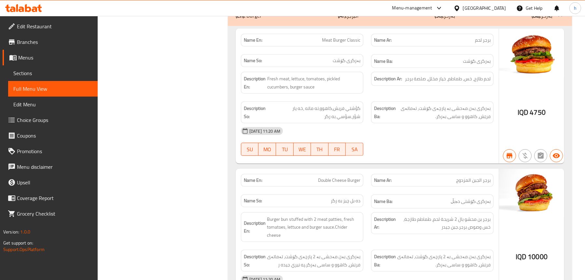
click at [42, 76] on span "Sections" at bounding box center [52, 73] width 79 height 8
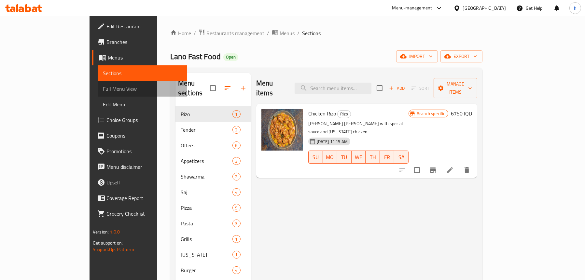
click at [103, 87] on span "Full Menu View" at bounding box center [142, 89] width 79 height 8
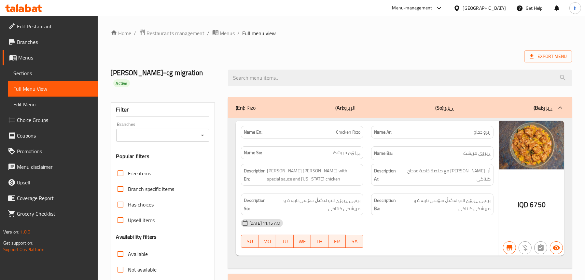
click at [203, 132] on icon "Open" at bounding box center [203, 136] width 8 height 8
click at [178, 151] on span "Lano Fast Food, Chwar Chra" at bounding box center [152, 154] width 62 height 8
type input "Lano Fast Food, Chwar Chra"
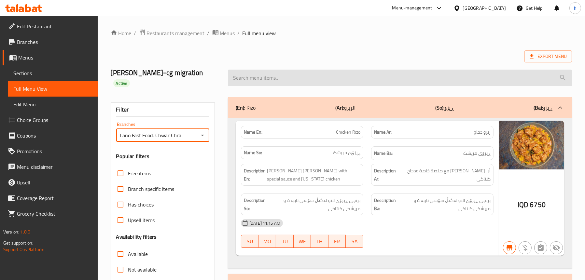
click at [266, 76] on input "search" at bounding box center [400, 78] width 344 height 17
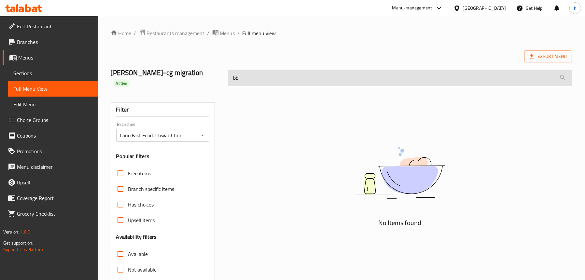
type input "b"
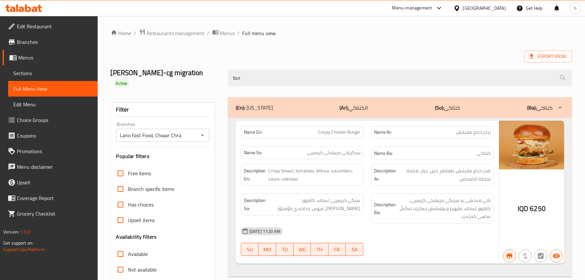
type input "bur"
click at [23, 66] on link "Sections" at bounding box center [53, 73] width 90 height 16
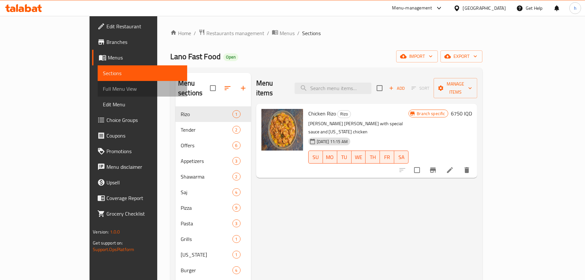
click at [103, 88] on span "Full Menu View" at bounding box center [142, 89] width 79 height 8
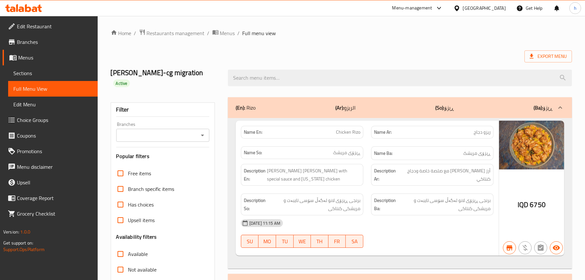
click at [211, 122] on div "Filter Branches Branches Popular filters Free items Branch specific items Has c…" at bounding box center [163, 223] width 104 height 241
click at [204, 132] on icon "Open" at bounding box center [203, 136] width 8 height 8
click at [189, 149] on li "Lano Fast Food, Chwar Chra" at bounding box center [162, 154] width 93 height 12
type input "Lano Fast Food, Chwar Chra"
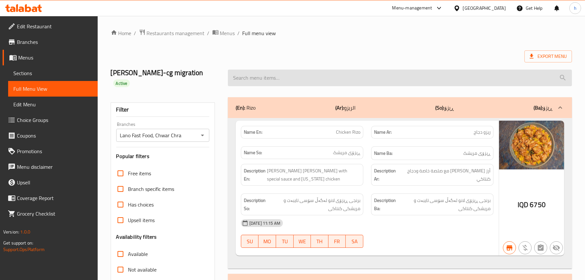
click at [298, 79] on input "search" at bounding box center [400, 78] width 344 height 17
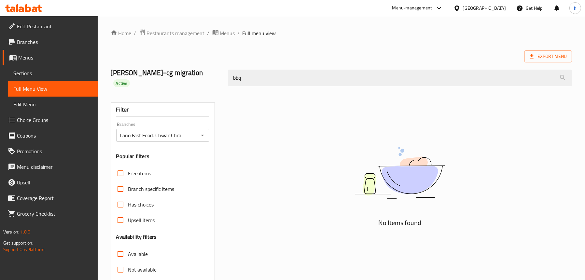
type input "bbq"
click at [26, 71] on span "Sections" at bounding box center [52, 73] width 79 height 8
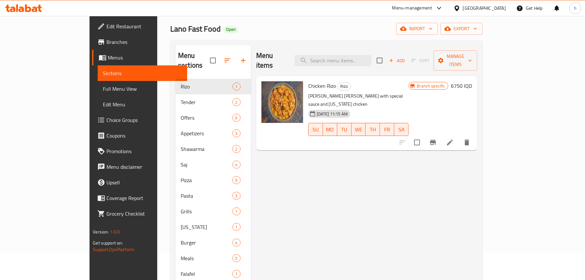
scroll to position [65, 0]
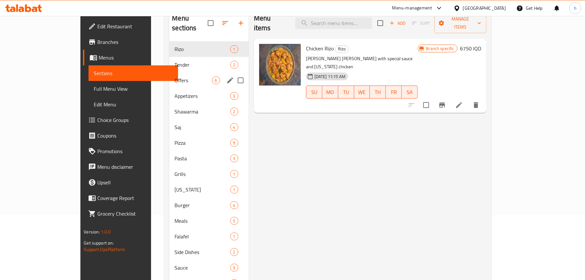
click at [175, 77] on span "Offers" at bounding box center [193, 81] width 37 height 8
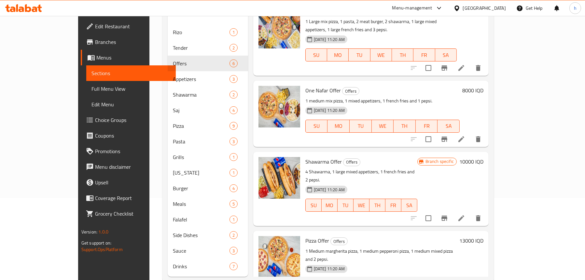
scroll to position [92, 0]
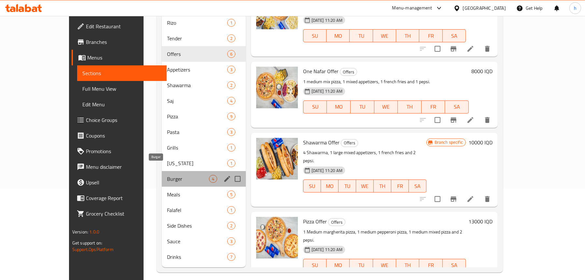
click at [167, 175] on span "Burger" at bounding box center [188, 179] width 42 height 8
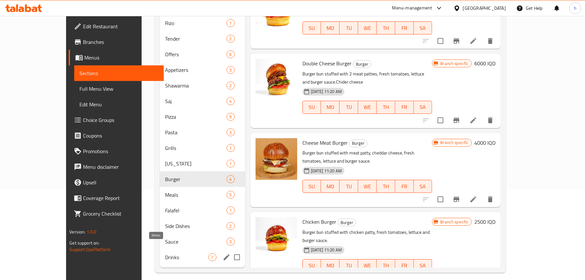
scroll to position [92, 0]
click at [165, 191] on span "Meals" at bounding box center [186, 195] width 43 height 8
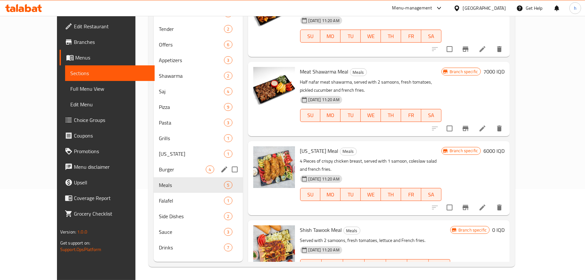
click at [159, 167] on span "Burger" at bounding box center [182, 170] width 47 height 8
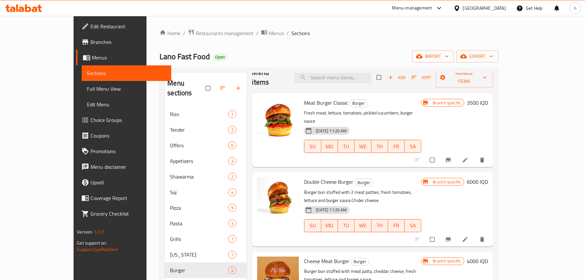
scroll to position [20, 0]
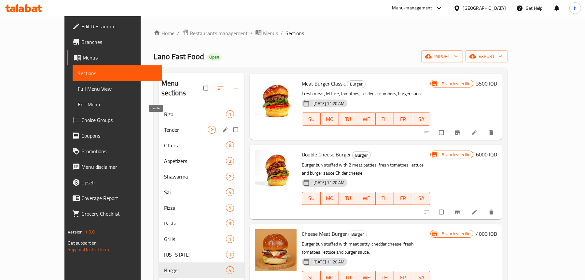
click at [164, 126] on span "Tender" at bounding box center [186, 130] width 44 height 8
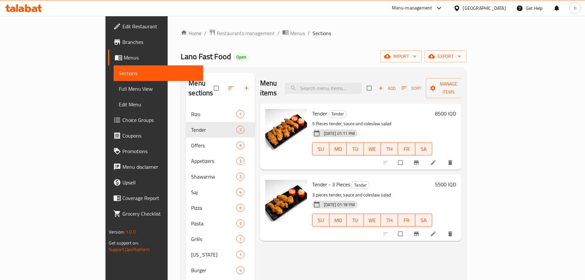
click at [459, 231] on div at bounding box center [419, 234] width 80 height 14
click at [443, 229] on li at bounding box center [434, 234] width 18 height 10
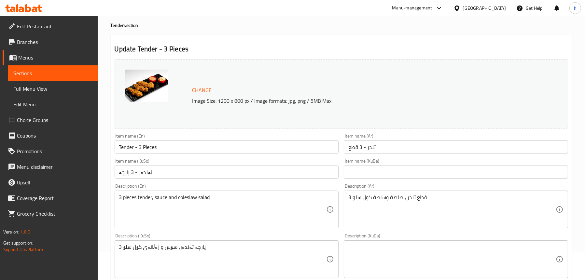
scroll to position [65, 0]
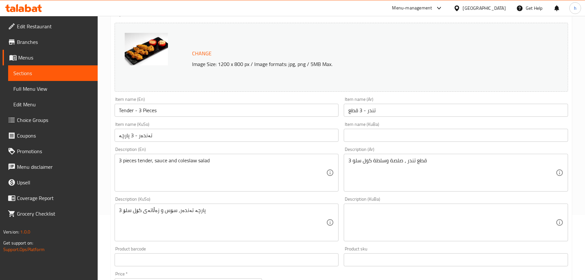
click at [40, 70] on span "Sections" at bounding box center [52, 73] width 79 height 8
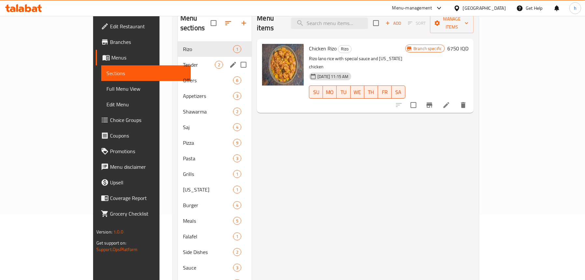
click at [183, 61] on span "Tender" at bounding box center [199, 65] width 32 height 8
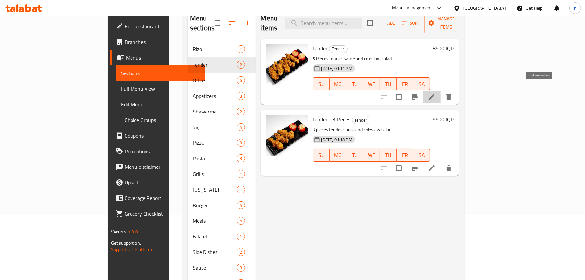
click at [436, 93] on icon at bounding box center [432, 97] width 8 height 8
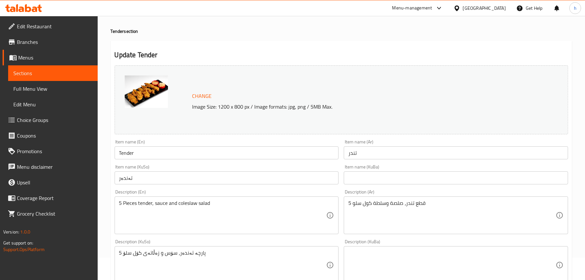
scroll to position [33, 0]
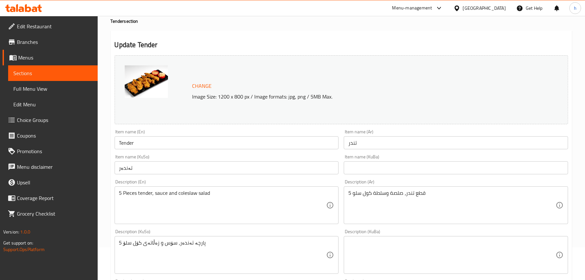
click at [48, 85] on span "Full Menu View" at bounding box center [52, 89] width 79 height 8
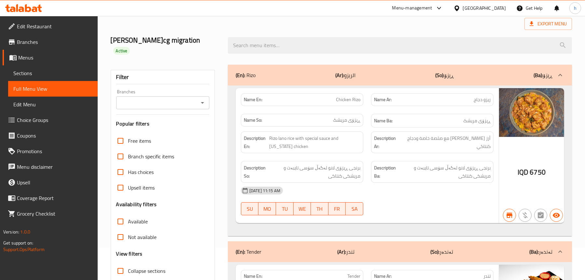
click at [204, 99] on icon "Open" at bounding box center [203, 103] width 8 height 8
click at [182, 115] on li "All" at bounding box center [162, 110] width 93 height 12
type input "All"
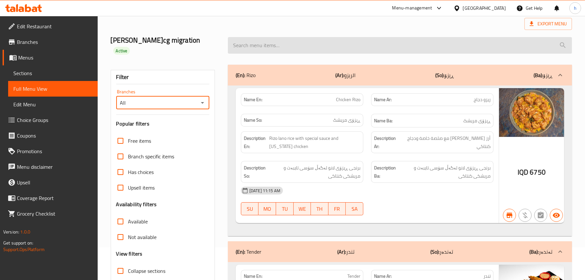
click at [292, 37] on input "search" at bounding box center [400, 45] width 344 height 17
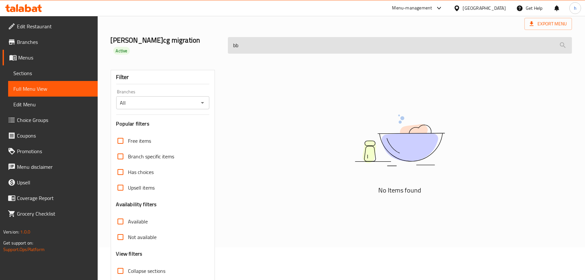
type input "b"
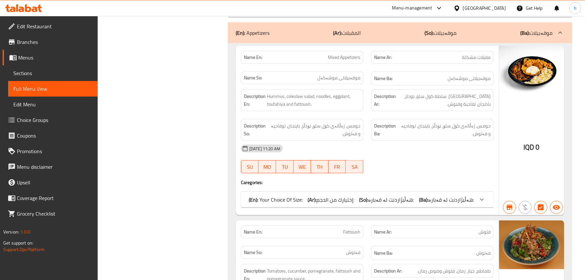
scroll to position [1498, 0]
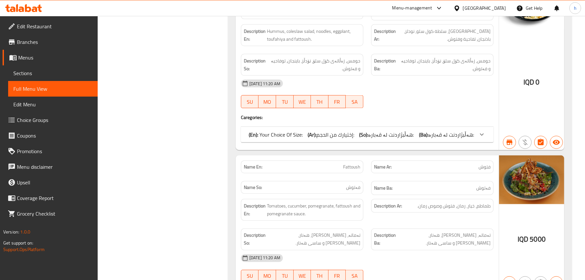
click at [37, 71] on span "Sections" at bounding box center [52, 73] width 79 height 8
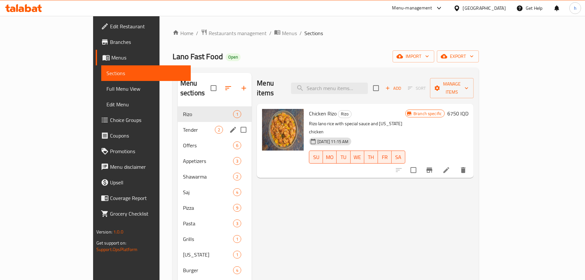
click at [183, 126] on span "Tender" at bounding box center [199, 130] width 32 height 8
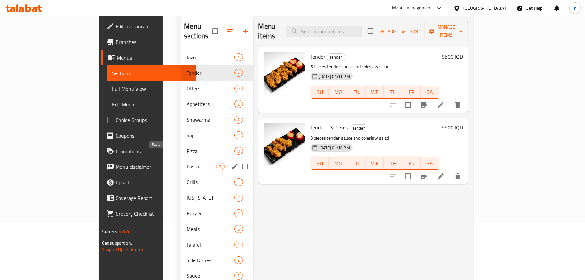
scroll to position [65, 0]
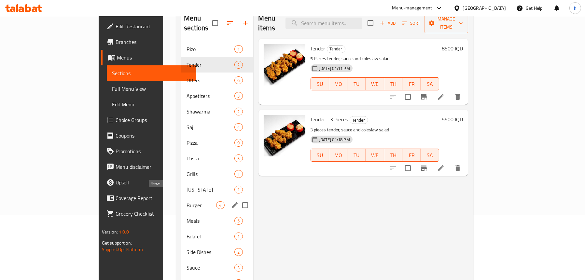
click at [187, 202] on span "Burger" at bounding box center [202, 206] width 30 height 8
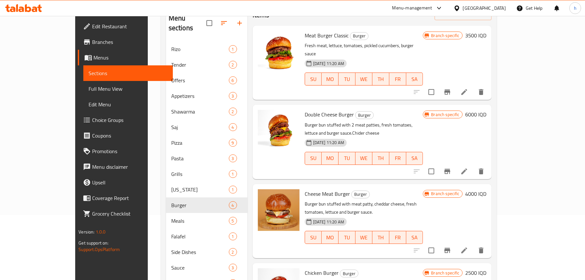
scroll to position [20, 0]
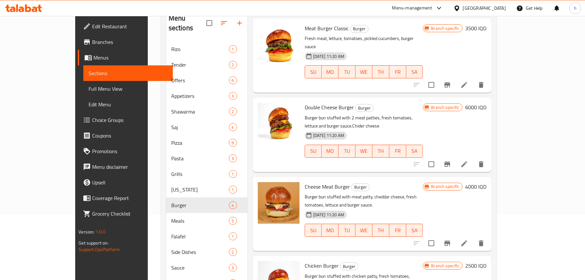
click at [89, 87] on span "Full Menu View" at bounding box center [128, 89] width 79 height 8
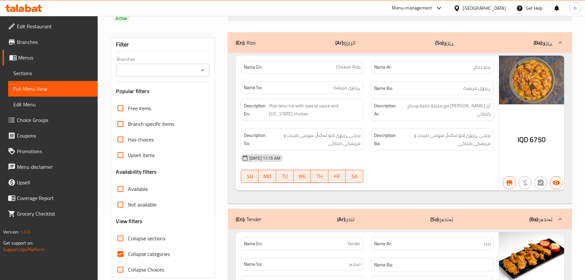
click at [30, 72] on span "Sections" at bounding box center [52, 73] width 79 height 8
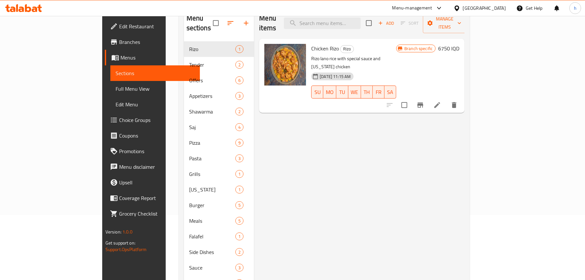
click at [116, 91] on span "Full Menu View" at bounding box center [155, 89] width 79 height 8
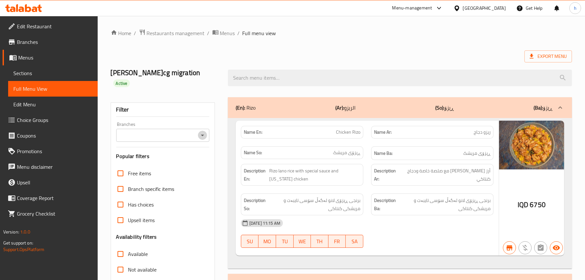
click at [205, 132] on icon "Open" at bounding box center [203, 136] width 8 height 8
click at [174, 155] on span "Lano Fast Food, Chwar Chra" at bounding box center [152, 154] width 62 height 8
type input "Lano Fast Food, Chwar Chra"
click at [296, 75] on div at bounding box center [292, 140] width 585 height 280
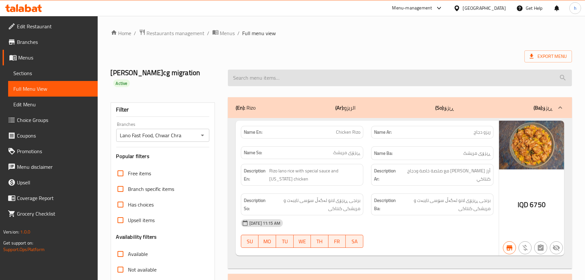
click at [298, 70] on input "search" at bounding box center [400, 78] width 344 height 17
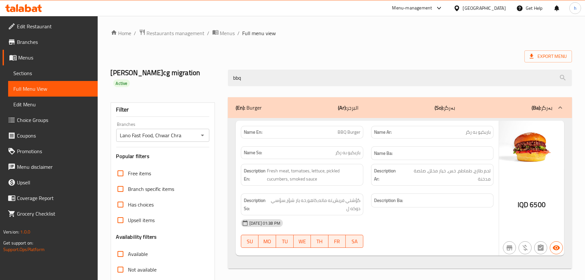
type input "bbq"
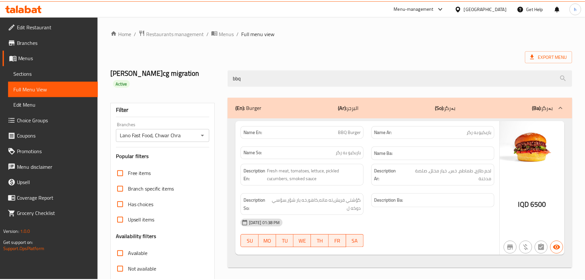
scroll to position [66, 0]
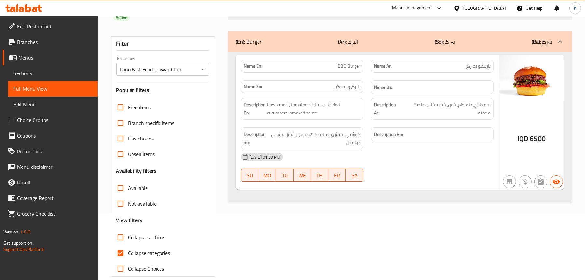
click at [29, 7] on icon at bounding box center [28, 8] width 6 height 8
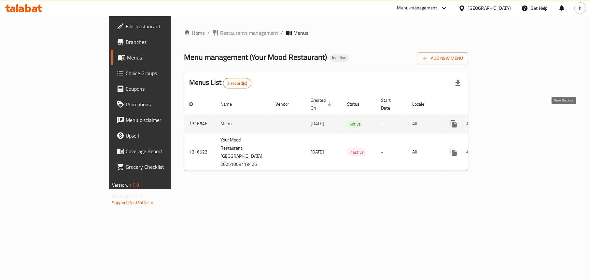
click at [505, 120] on icon "enhanced table" at bounding box center [501, 124] width 8 height 8
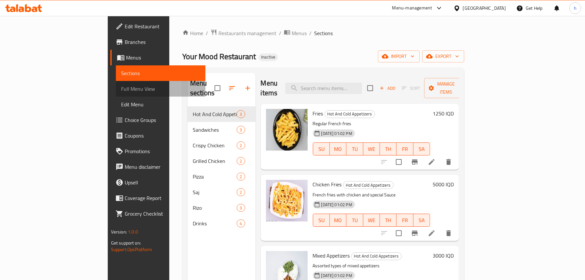
click at [121, 88] on span "Full Menu View" at bounding box center [160, 89] width 79 height 8
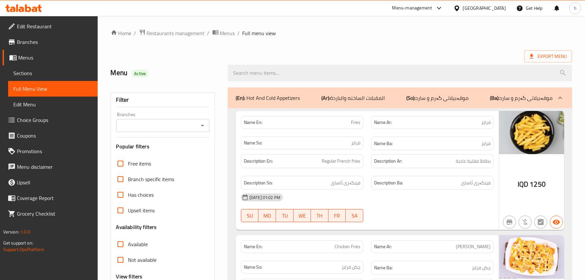
click at [206, 126] on icon "Open" at bounding box center [203, 126] width 8 height 8
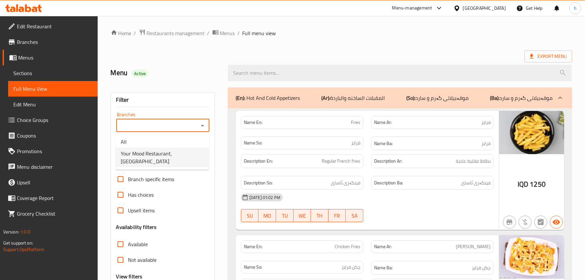
click at [169, 151] on span "Your Mood Restaurant,[GEOGRAPHIC_DATA]" at bounding box center [162, 158] width 83 height 16
type input "Your Mood Restaurant,[GEOGRAPHIC_DATA]"
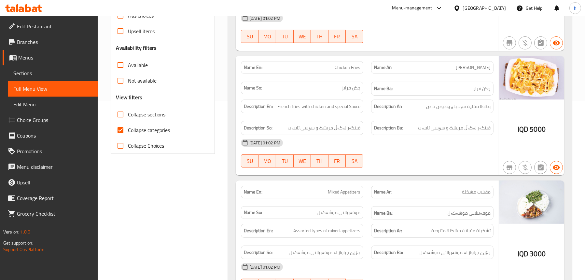
scroll to position [130, 0]
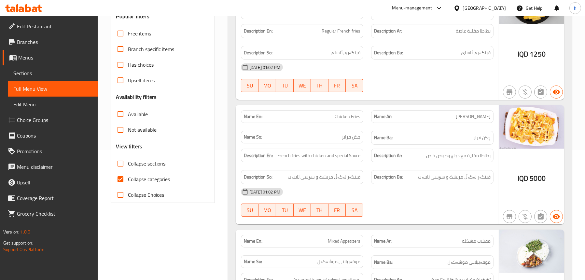
click at [139, 178] on span "Collapse categories" at bounding box center [149, 180] width 42 height 8
click at [128, 178] on input "Collapse categories" at bounding box center [121, 180] width 16 height 16
checkbox input "false"
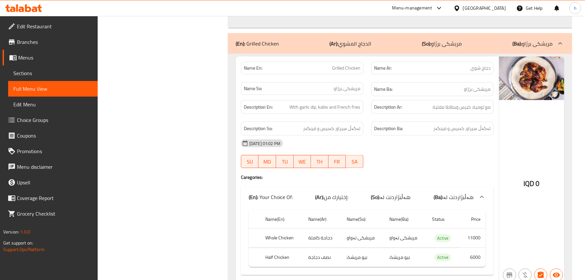
scroll to position [1433, 0]
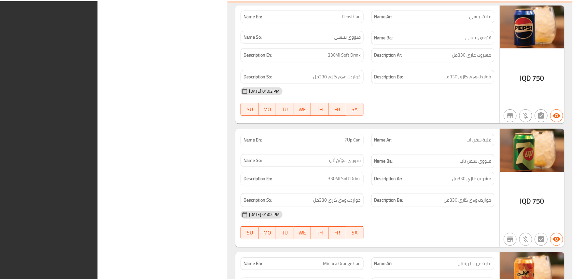
scroll to position [3433, 0]
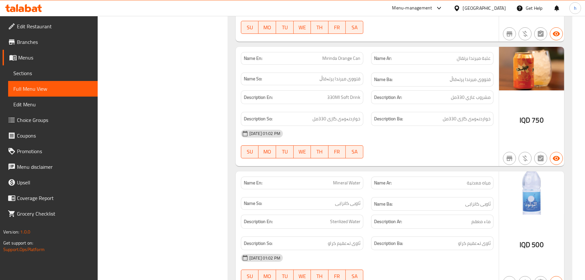
click at [29, 23] on span "Edit Restaurant" at bounding box center [55, 26] width 76 height 8
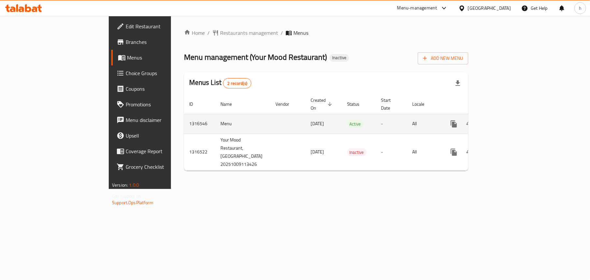
click at [505, 120] on icon "enhanced table" at bounding box center [501, 124] width 8 height 8
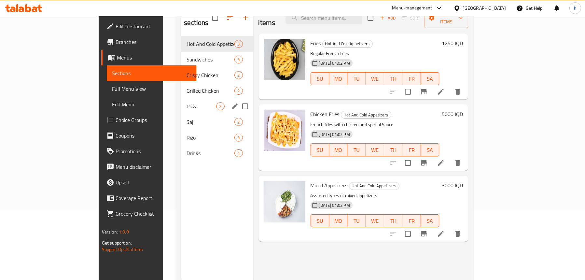
scroll to position [59, 0]
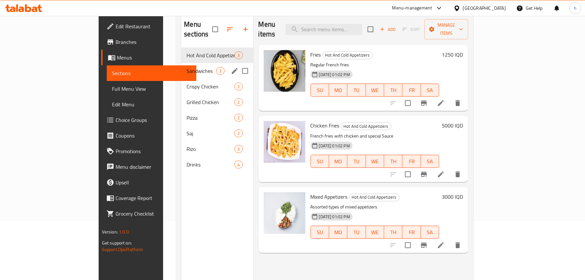
click at [187, 67] on span "Sandwiches" at bounding box center [202, 71] width 30 height 8
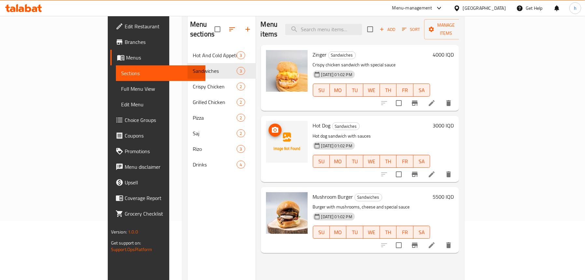
click at [266, 122] on img at bounding box center [287, 142] width 42 height 42
click at [271, 126] on icon "upload picture" at bounding box center [275, 130] width 8 height 8
click at [125, 27] on span "Edit Restaurant" at bounding box center [163, 26] width 76 height 8
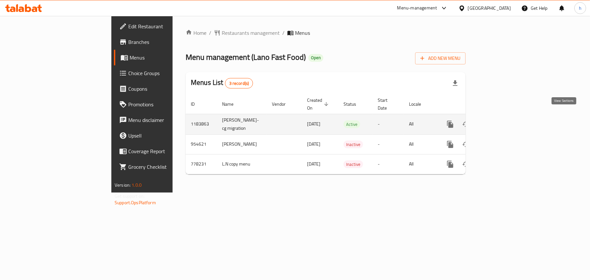
click at [501, 121] on icon "enhanced table" at bounding box center [497, 125] width 8 height 8
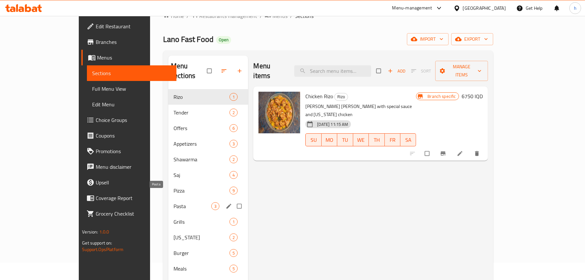
scroll to position [33, 0]
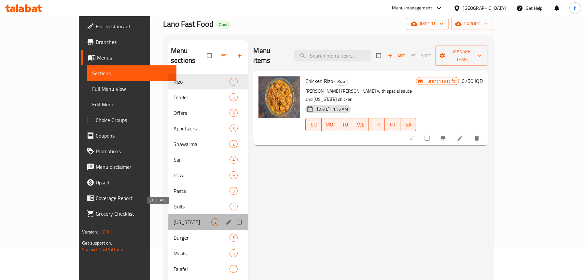
click at [174, 219] on span "[US_STATE]" at bounding box center [193, 223] width 38 height 8
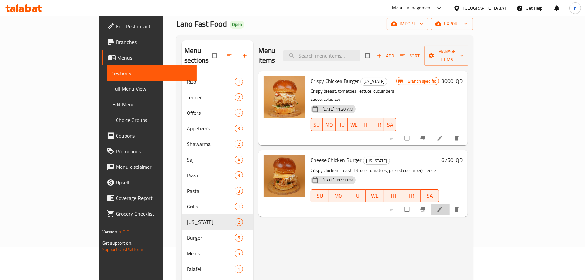
click at [450, 205] on li at bounding box center [441, 210] width 18 height 10
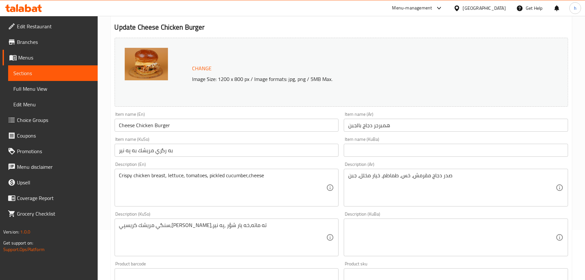
scroll to position [98, 0]
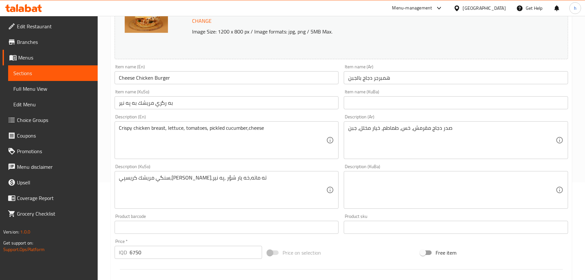
click at [385, 79] on input "همبرجر دجاج بالجبن" at bounding box center [456, 77] width 224 height 13
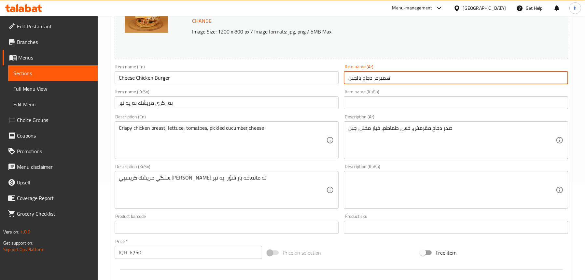
click at [385, 79] on input "همبرجر دجاج بالجبن" at bounding box center [456, 77] width 224 height 13
type input "برجر دجاج بالجبن"
click at [179, 106] on input "به رگري مريشك به په نير" at bounding box center [227, 102] width 224 height 13
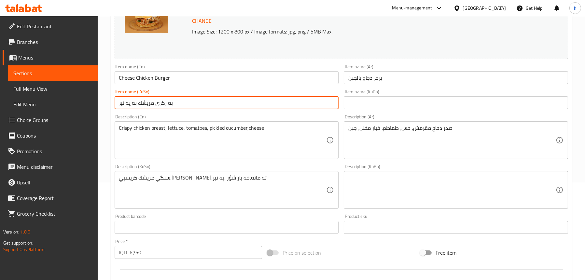
click at [179, 106] on input "به رگري مريشك به په نير" at bounding box center [227, 102] width 224 height 13
type input "برگەری مریشک بە پەنیر"
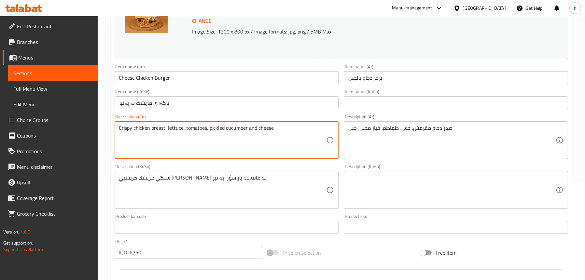
type textarea "Crispy chicken breast, lettuce, tomatoes, pickled cucumber and cheese"
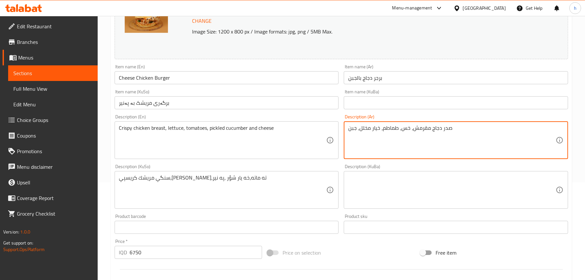
click at [357, 128] on textarea "صدر دجاج مقرمش، خس، طماطم، خيار مخلل، جبن" at bounding box center [451, 140] width 207 height 31
type textarea "صدر دجاج مقرمش، خس، طماطم، خيار مخلل وجبن"
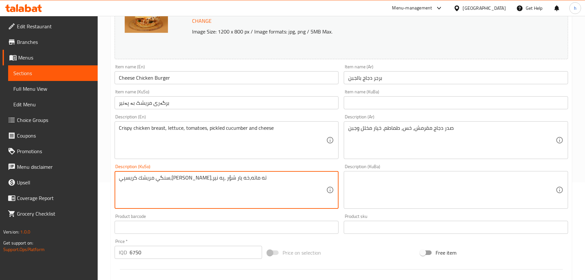
click at [196, 180] on textarea "سنگي مريشك كريسپي،[PERSON_NAME]،ته ماته،خه يار شؤر ،په نير" at bounding box center [222, 190] width 207 height 31
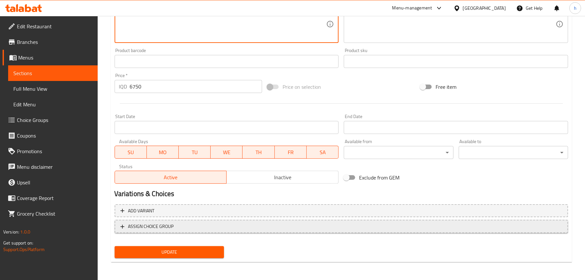
scroll to position [264, 0]
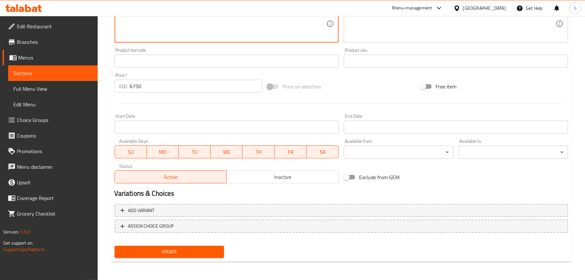
type textarea "سنگی مریشکی کریسپی، کاهوو، تەماتە، ترشی خەیار و پەنیر"
click at [188, 251] on span "Update" at bounding box center [169, 252] width 99 height 8
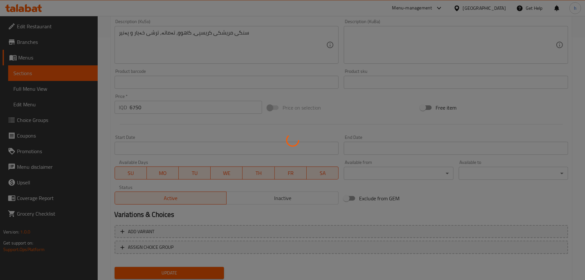
scroll to position [232, 0]
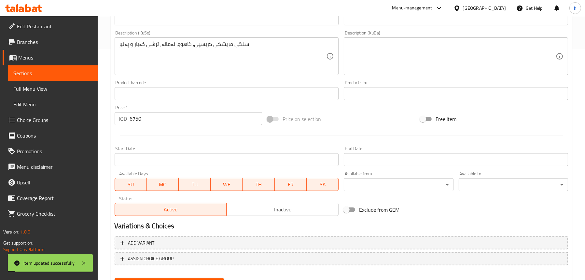
click at [33, 74] on span "Sections" at bounding box center [52, 73] width 79 height 8
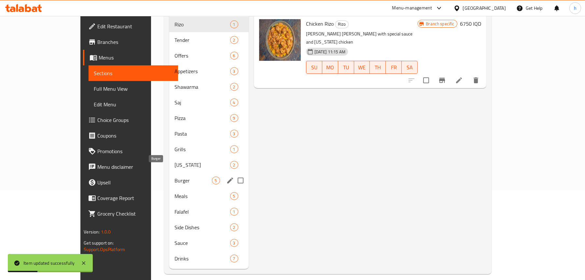
scroll to position [92, 0]
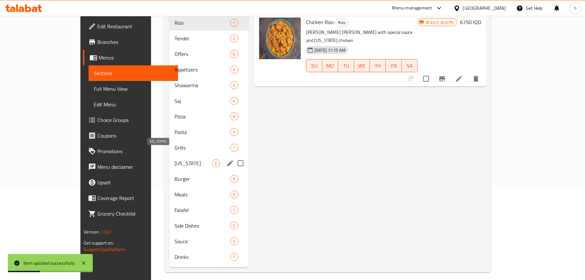
click at [175, 160] on span "[US_STATE]" at bounding box center [193, 164] width 37 height 8
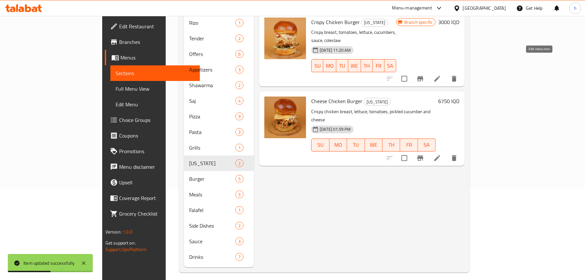
click at [440, 76] on icon at bounding box center [437, 79] width 6 height 6
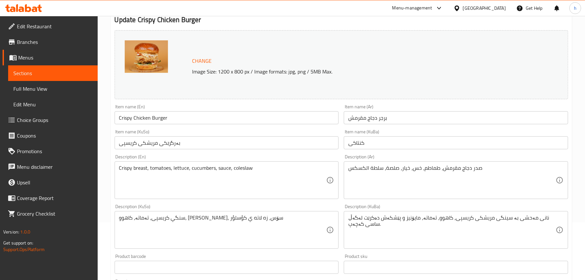
scroll to position [98, 0]
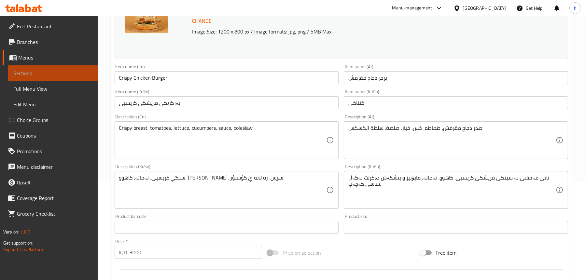
click at [32, 72] on span "Sections" at bounding box center [52, 73] width 79 height 8
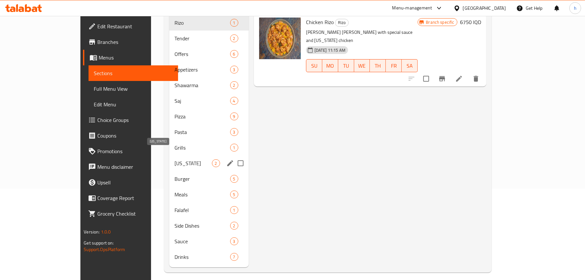
click at [175, 160] on span "[US_STATE]" at bounding box center [193, 164] width 37 height 8
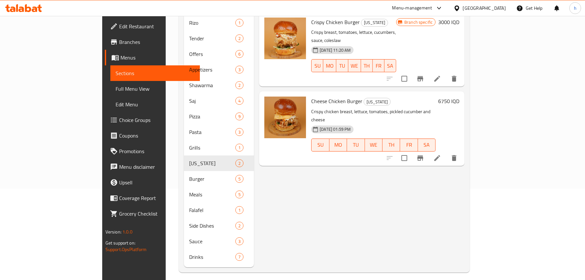
click at [320, 96] on span "Cheese Chicken Burger" at bounding box center [336, 101] width 51 height 10
copy h6 "Cheese Chicken Burger"
click at [110, 81] on link "Full Menu View" at bounding box center [155, 89] width 90 height 16
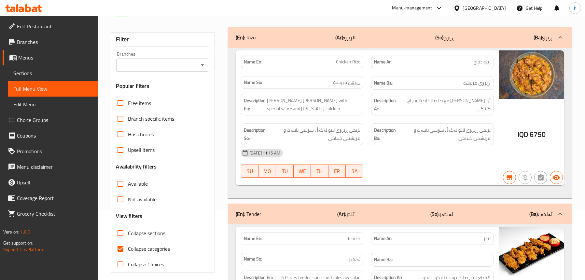
scroll to position [59, 0]
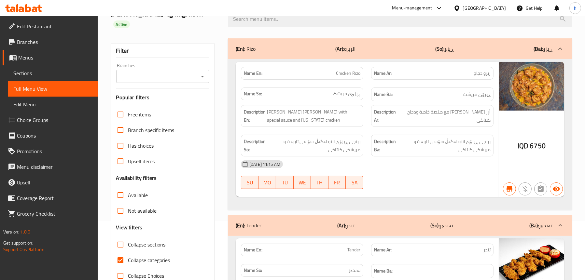
click at [201, 73] on icon "Open" at bounding box center [203, 77] width 8 height 8
paste input "Cheese Chicken Burger"
type input "Cheese Chicken Burger"
click at [202, 73] on icon "Close" at bounding box center [203, 77] width 8 height 8
click at [184, 72] on input "Cheese Chicken Burger" at bounding box center [157, 76] width 78 height 9
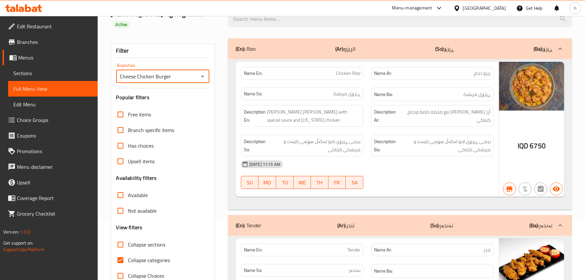
click at [184, 72] on input "Cheese Chicken Burger" at bounding box center [157, 76] width 78 height 9
click at [204, 73] on icon "Open" at bounding box center [203, 77] width 8 height 8
click at [168, 92] on span "Lano Fast Food, Chwar Chra" at bounding box center [152, 95] width 62 height 8
type input "Lano Fast Food, Chwar Chra"
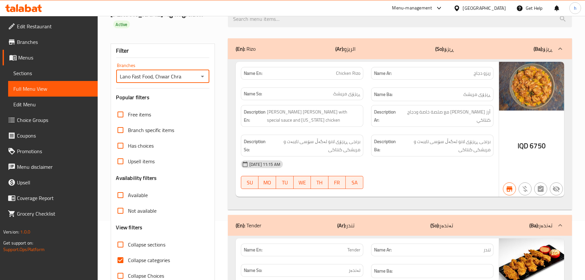
click at [41, 75] on span "Sections" at bounding box center [52, 73] width 79 height 8
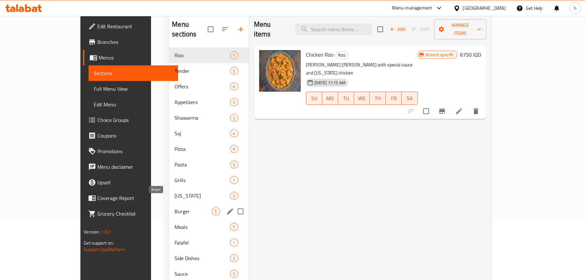
click at [175, 208] on span "Burger" at bounding box center [193, 212] width 37 height 8
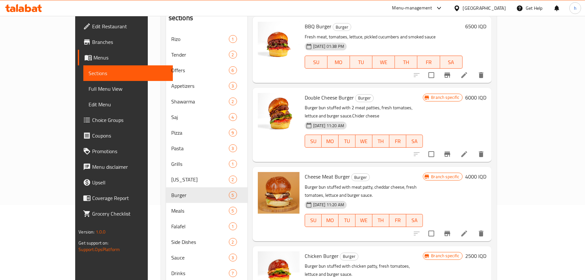
scroll to position [92, 0]
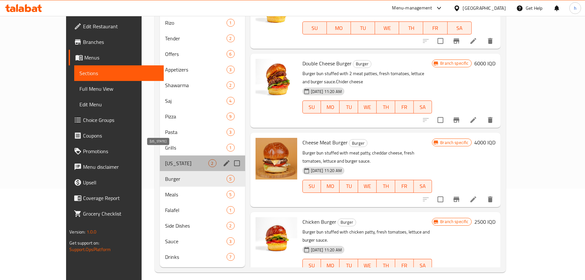
click at [165, 160] on span "[US_STATE]" at bounding box center [186, 164] width 43 height 8
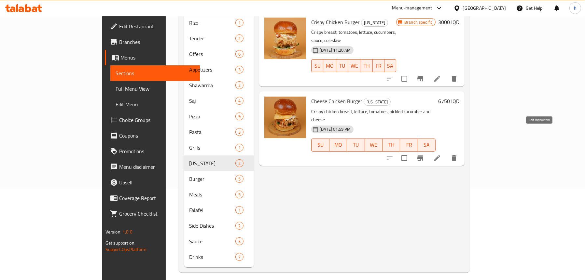
click at [441, 154] on icon at bounding box center [437, 158] width 8 height 8
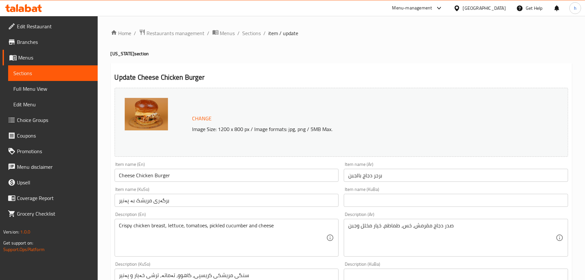
click at [386, 176] on input "برجر دجاج بالجبن" at bounding box center [456, 175] width 224 height 13
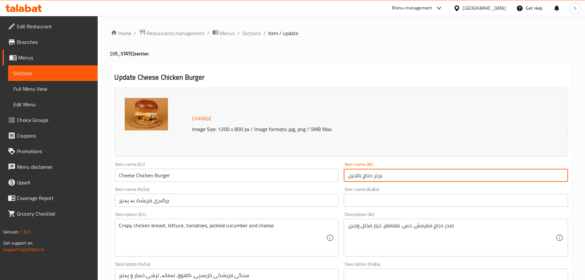
click at [348, 177] on input "برجر دجاج بالجبن" at bounding box center [456, 175] width 224 height 13
type input "همبرجر دجاج بالجبن"
click at [153, 176] on input "Cheese Chicken Burger" at bounding box center [227, 175] width 224 height 13
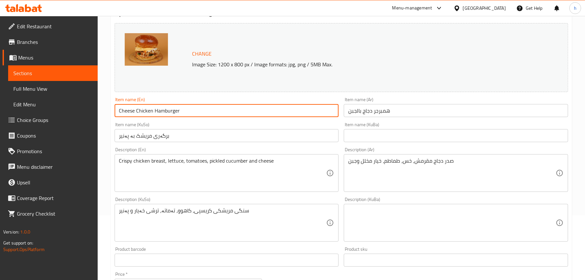
scroll to position [65, 0]
type input "Cheese Chicken Hamburger"
click at [152, 135] on input "برگەری مریشک بە پەنیر" at bounding box center [227, 135] width 224 height 13
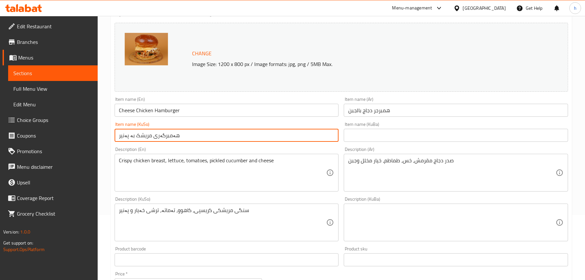
type input "هەمبرگەری مریشک بە پەنیر"
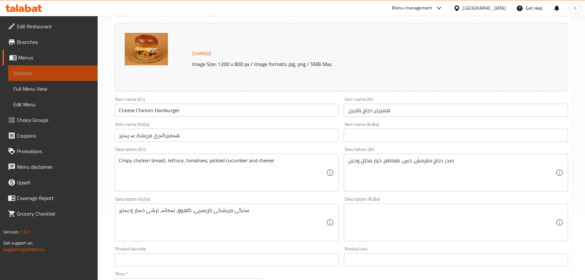
click at [39, 72] on span "Sections" at bounding box center [52, 73] width 79 height 8
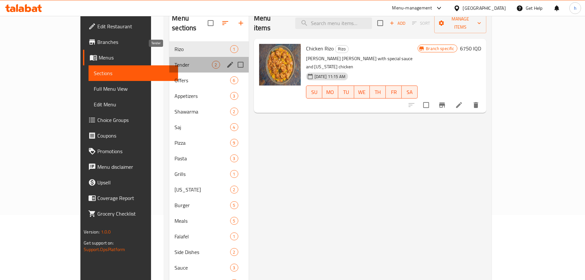
click at [175, 61] on span "Tender" at bounding box center [193, 65] width 37 height 8
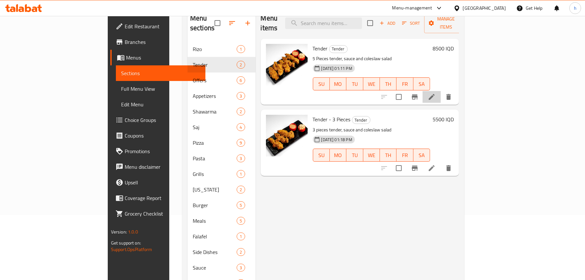
click at [441, 92] on li at bounding box center [432, 97] width 18 height 12
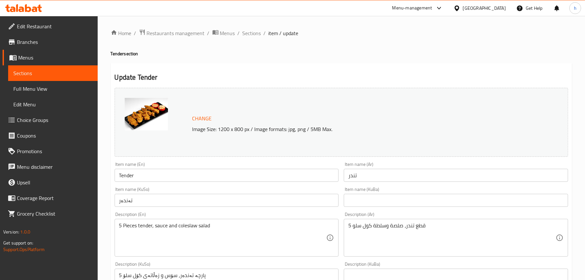
scroll to position [33, 0]
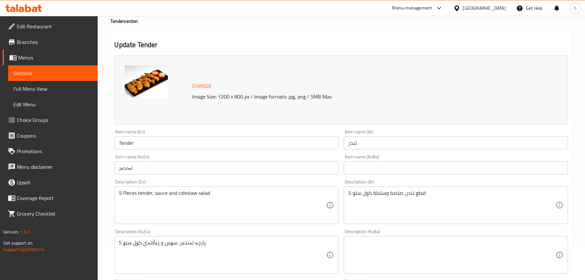
click at [33, 87] on span "Full Menu View" at bounding box center [52, 89] width 79 height 8
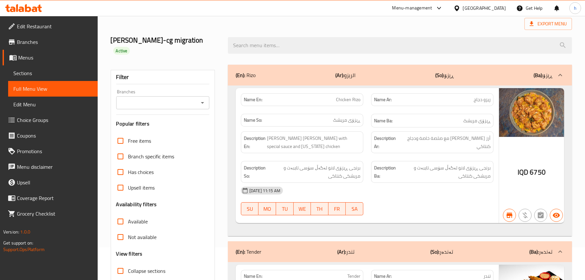
click at [33, 74] on span "Sections" at bounding box center [52, 73] width 79 height 8
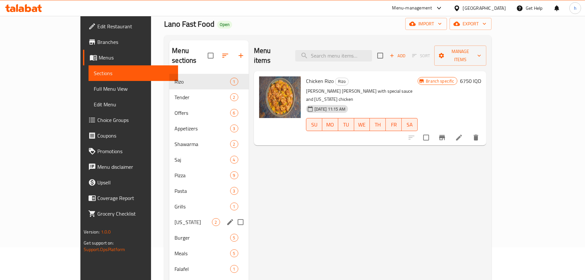
click at [169, 215] on div "[US_STATE] 2" at bounding box center [208, 223] width 79 height 16
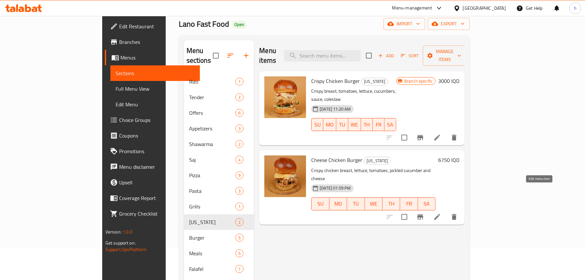
click at [441, 213] on icon at bounding box center [437, 217] width 8 height 8
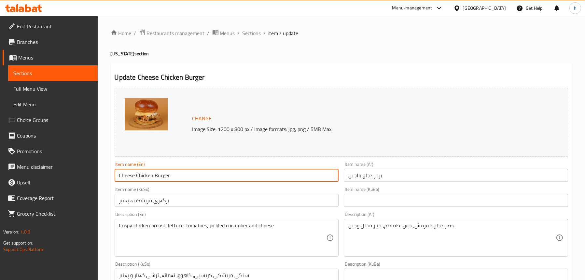
click at [153, 173] on input "Cheese Chicken Burger" at bounding box center [227, 175] width 224 height 13
type input "Cheese Chicken Hamburger"
click at [172, 201] on input "برگەری مریشک بە پەنیر" at bounding box center [227, 200] width 224 height 13
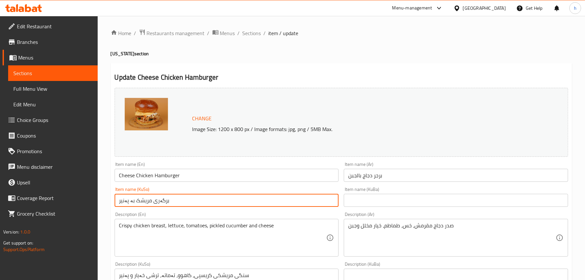
click at [172, 201] on input "برگەری مریشک بە پەنیر" at bounding box center [227, 200] width 224 height 13
type input "هەمبرگەری نریشک بە پەنیر"
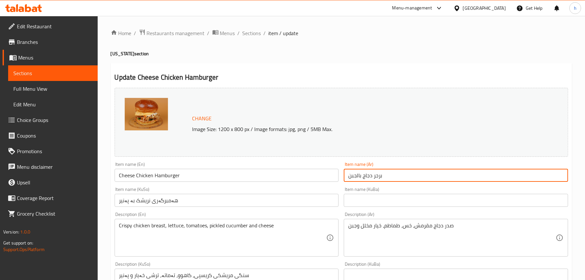
click at [400, 176] on input "برجر دجاج بالجبن" at bounding box center [456, 175] width 224 height 13
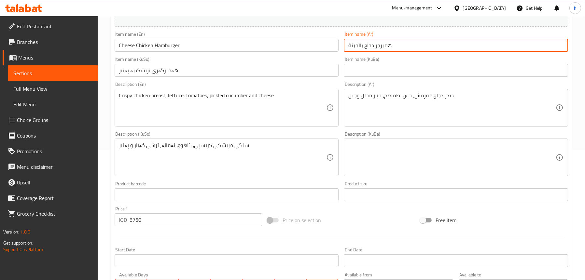
scroll to position [261, 0]
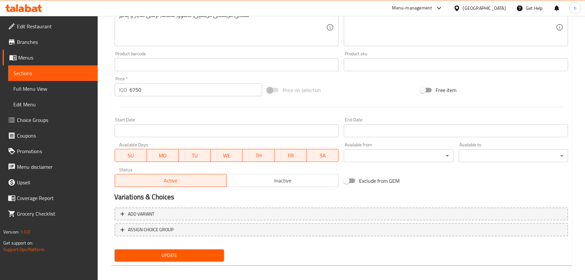
type input "همبرجر دجاج بالجبنة"
click at [164, 258] on span "Update" at bounding box center [169, 256] width 99 height 8
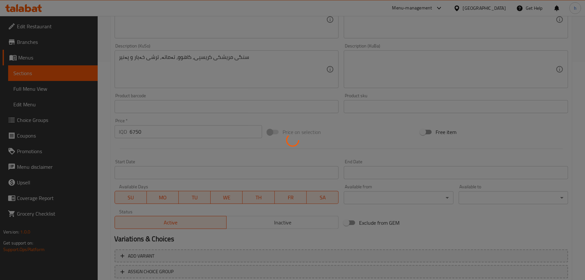
scroll to position [163, 0]
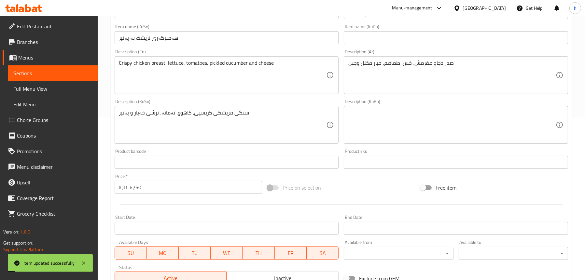
click at [36, 87] on span "Full Menu View" at bounding box center [52, 89] width 79 height 8
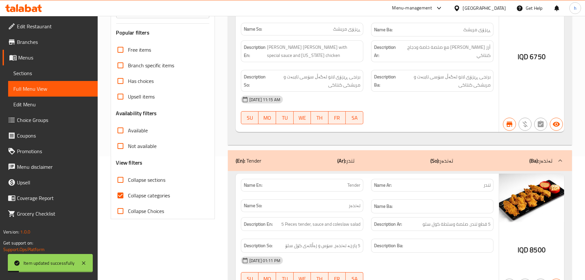
scroll to position [65, 0]
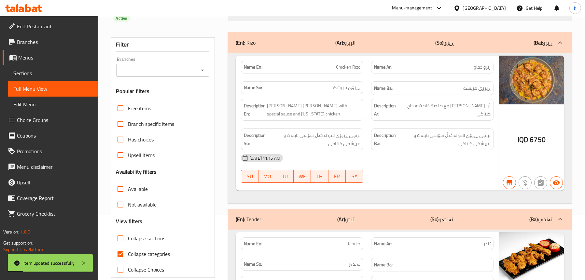
click at [204, 66] on icon "Open" at bounding box center [203, 70] width 8 height 8
click at [173, 87] on span "Lano Fast Food, Chwar Chra" at bounding box center [152, 89] width 62 height 8
type input "Lano Fast Food, Chwar Chra"
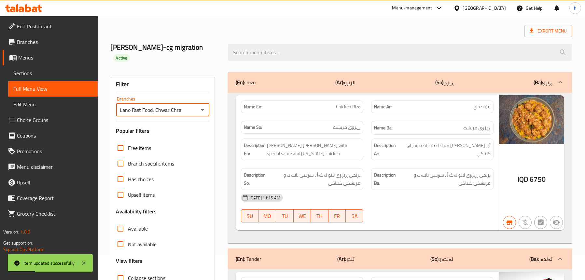
scroll to position [0, 0]
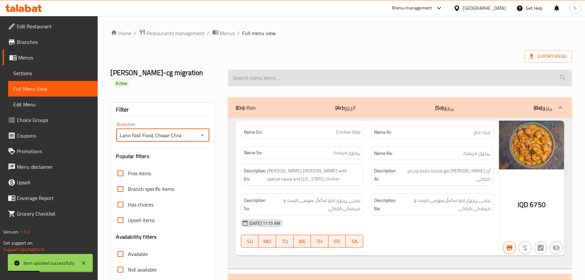
click at [306, 70] on input "search" at bounding box center [400, 78] width 344 height 17
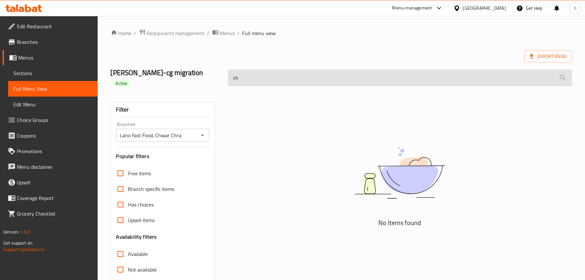
type input "c"
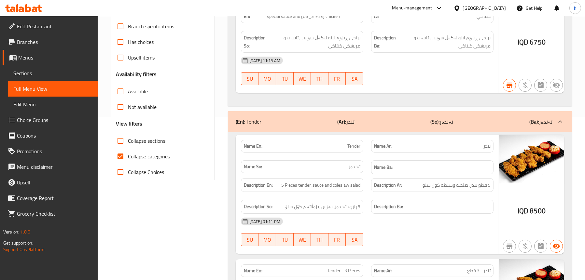
click at [293, 118] on div "(En): Tender (Ar): تندر (So): تەندەر (Ba): تەندەر" at bounding box center [394, 122] width 317 height 8
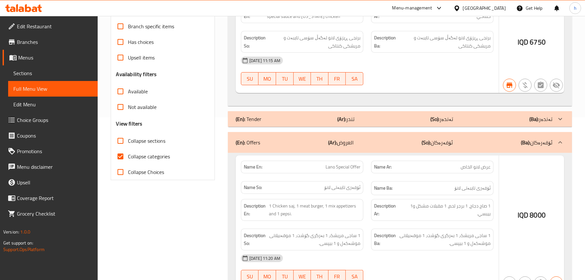
scroll to position [195, 0]
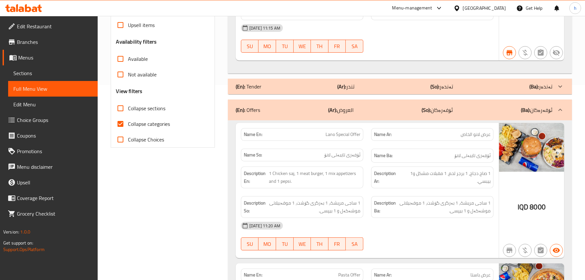
click at [151, 105] on span "Collapse sections" at bounding box center [146, 109] width 37 height 8
click at [128, 101] on input "Collapse sections" at bounding box center [121, 109] width 16 height 16
checkbox input "true"
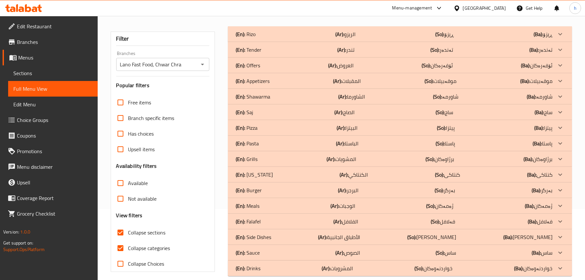
scroll to position [70, 0]
click at [263, 172] on p "(En): [US_STATE]" at bounding box center [254, 176] width 37 height 8
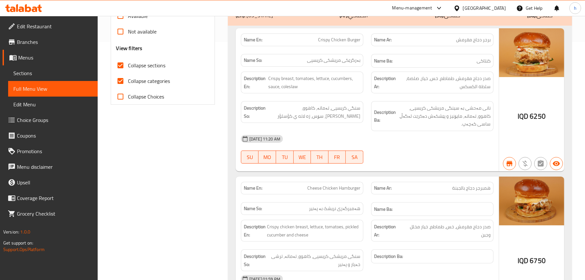
scroll to position [298, 0]
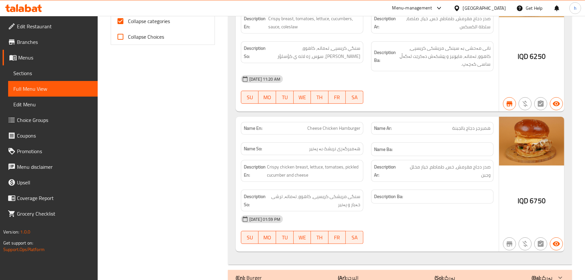
click at [345, 125] on span "Cheese Chicken Hamburger" at bounding box center [333, 128] width 53 height 7
copy span "Cheese Chicken Hamburger"
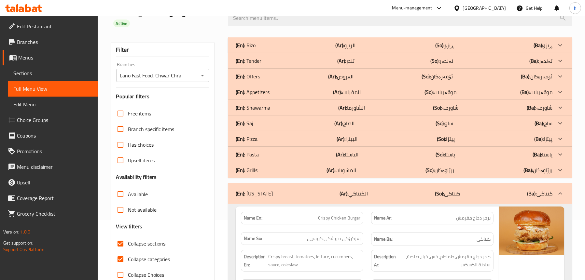
scroll to position [0, 0]
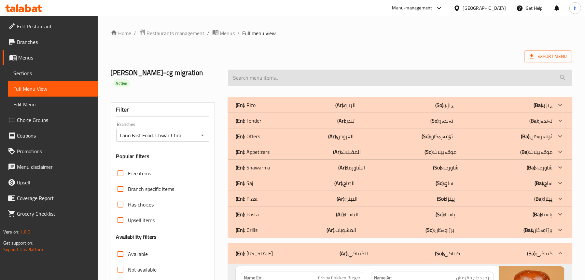
click at [307, 70] on input "search" at bounding box center [400, 78] width 344 height 17
paste input "Cheese Chicken Hamburger"
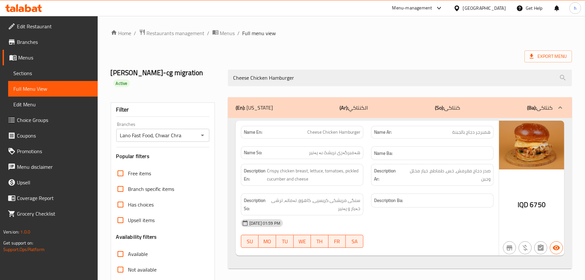
type input "Cheese Chicken Hamburger"
click at [20, 74] on span "Sections" at bounding box center [52, 73] width 79 height 8
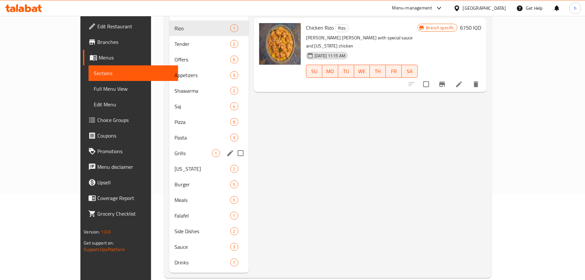
scroll to position [92, 0]
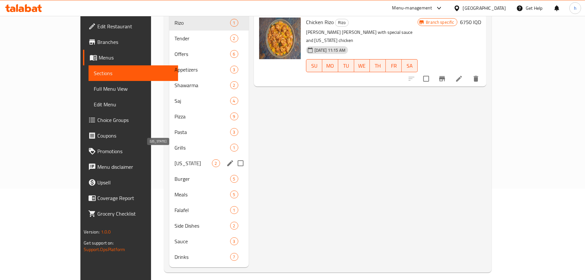
click at [175, 160] on span "[US_STATE]" at bounding box center [193, 164] width 37 height 8
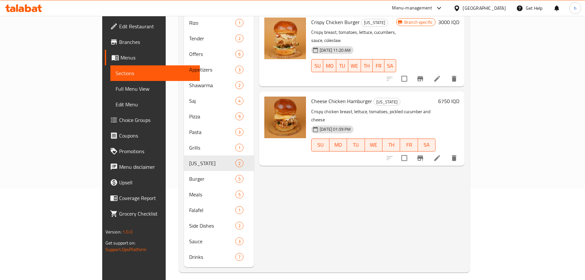
click at [441, 154] on icon at bounding box center [437, 158] width 8 height 8
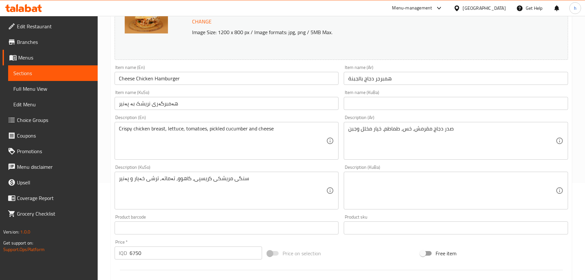
scroll to position [130, 0]
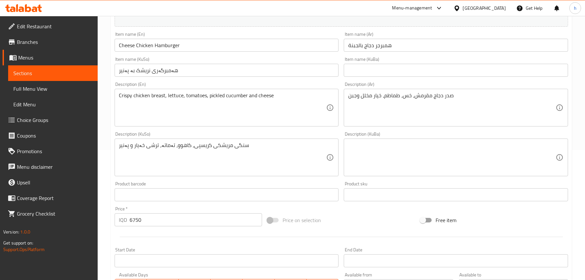
click at [148, 72] on input "هەمبرگەری نریشک بە پەنیر" at bounding box center [227, 70] width 224 height 13
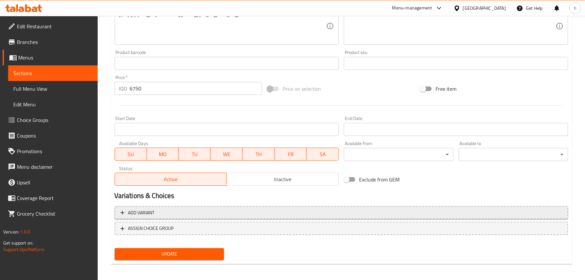
scroll to position [264, 0]
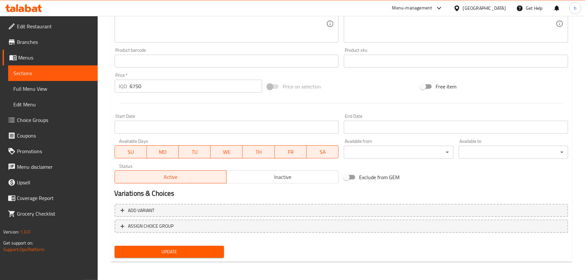
type input "هەمبرگەری مریشک بە پەنیر"
click at [167, 249] on span "Update" at bounding box center [169, 252] width 99 height 8
click at [42, 85] on span "Full Menu View" at bounding box center [52, 89] width 79 height 8
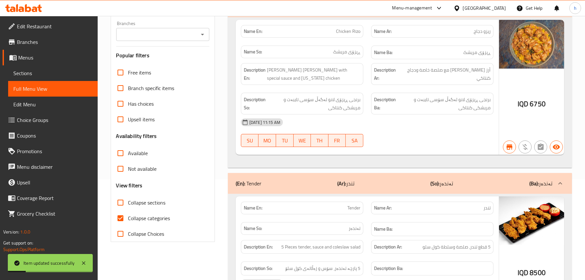
scroll to position [36, 0]
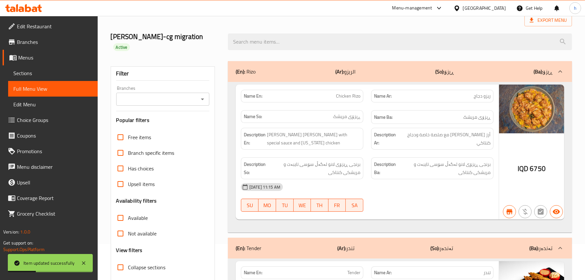
click at [206, 95] on icon "Open" at bounding box center [203, 99] width 8 height 8
click at [173, 118] on span "Lano Fast Food, Chwar Chra" at bounding box center [152, 118] width 62 height 8
type input "Lano Fast Food, Chwar Chra"
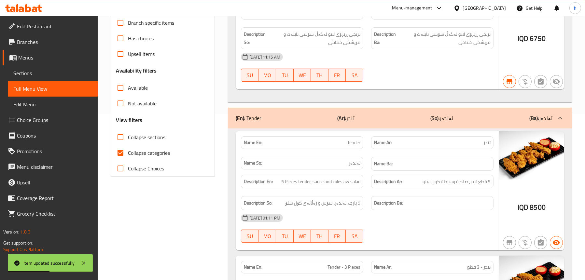
click at [146, 134] on span "Collapse sections" at bounding box center [146, 138] width 37 height 8
click at [128, 130] on input "Collapse sections" at bounding box center [121, 138] width 16 height 16
checkbox input "true"
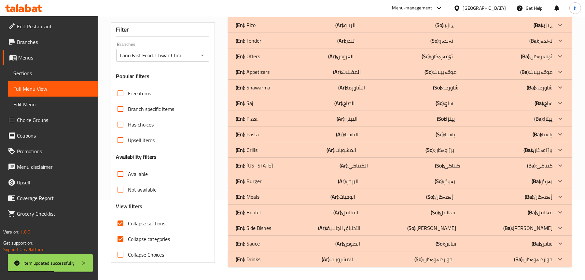
scroll to position [70, 0]
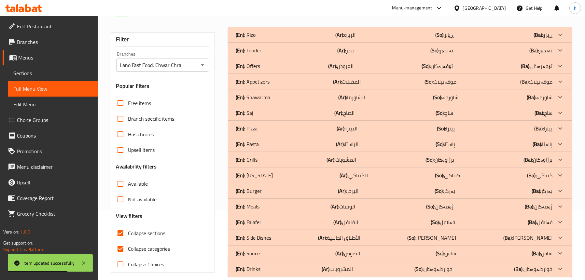
click at [260, 172] on p "(En): [US_STATE]" at bounding box center [254, 176] width 37 height 8
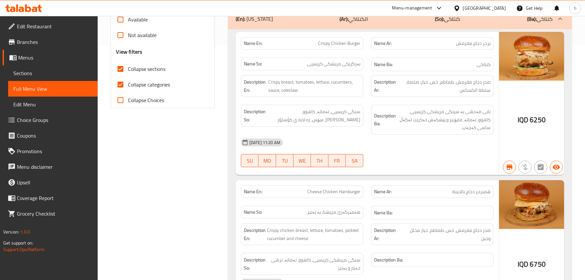
scroll to position [331, 0]
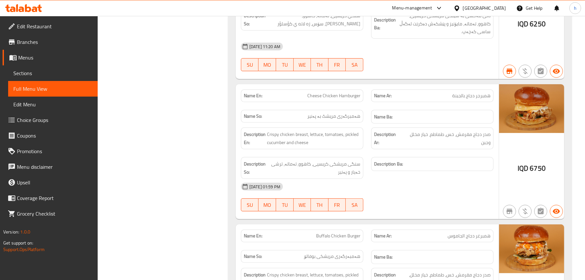
click at [334, 92] on span "Cheese Chicken Hamburger" at bounding box center [333, 95] width 53 height 7
copy span "Cheese Chicken Hamburger"
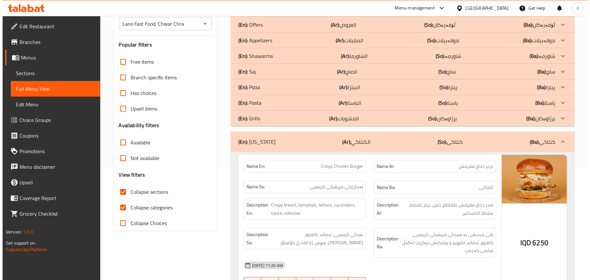
scroll to position [0, 0]
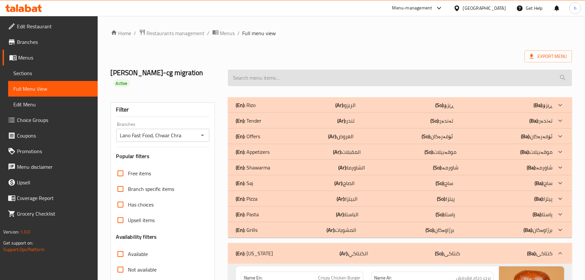
click at [300, 76] on input "search" at bounding box center [400, 78] width 344 height 17
paste input "Cheese Chicken Hamburger"
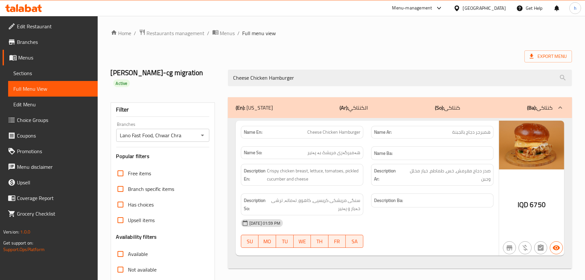
type input "Cheese Chicken Hamburger"
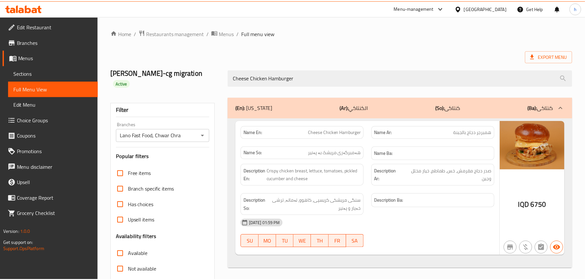
scroll to position [66, 0]
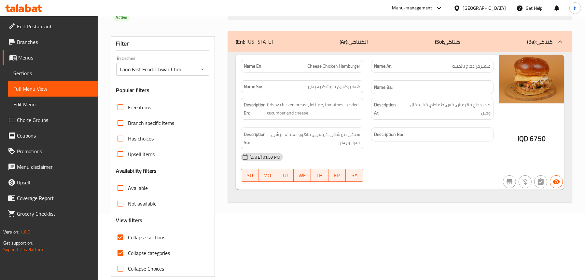
click at [33, 73] on span "Sections" at bounding box center [52, 73] width 79 height 8
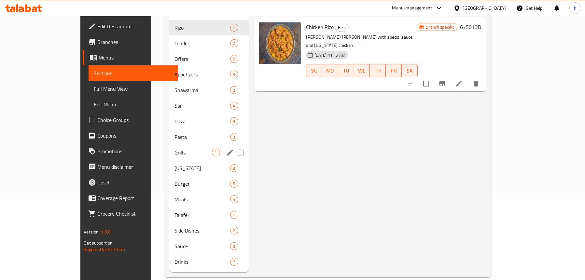
scroll to position [92, 0]
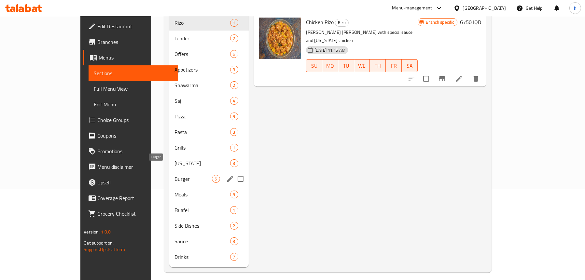
click at [175, 175] on span "Burger" at bounding box center [193, 179] width 37 height 8
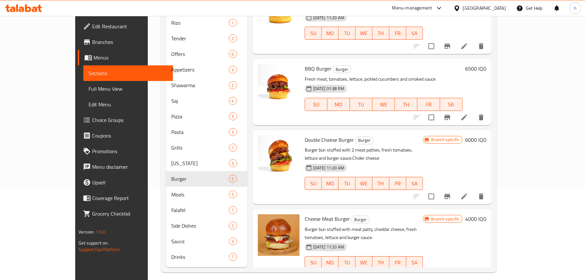
scroll to position [91, 0]
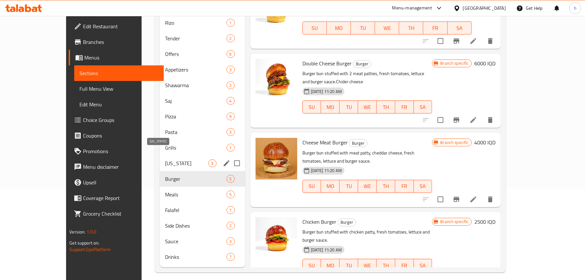
click at [165, 160] on span "[US_STATE]" at bounding box center [186, 164] width 43 height 8
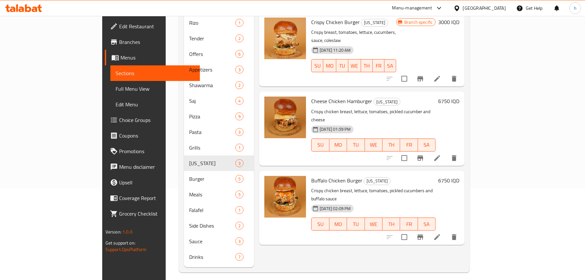
click at [447, 232] on li at bounding box center [437, 238] width 18 height 12
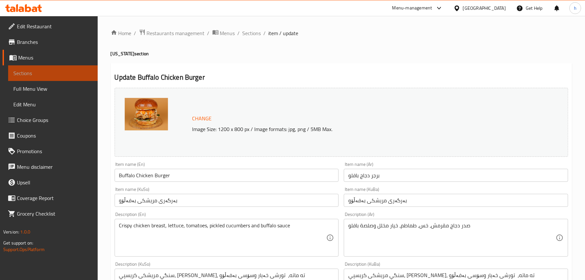
click at [44, 72] on span "Sections" at bounding box center [52, 73] width 79 height 8
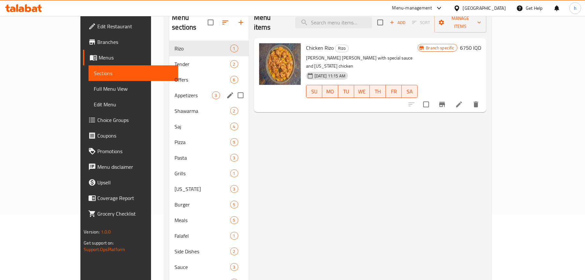
scroll to position [92, 0]
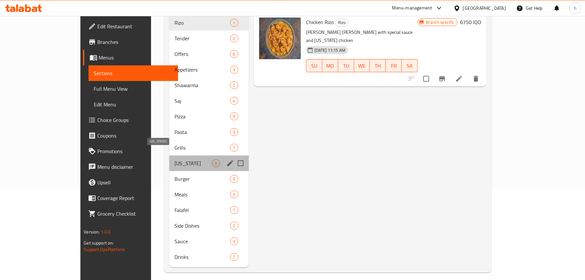
click at [175, 160] on span "[US_STATE]" at bounding box center [193, 164] width 37 height 8
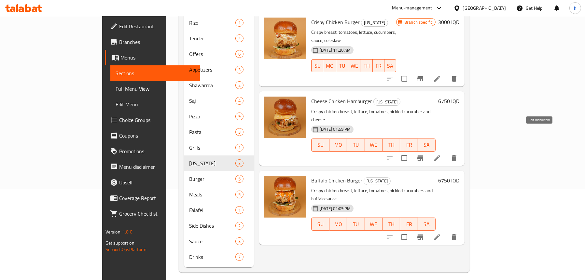
click at [441, 154] on icon at bounding box center [437, 158] width 8 height 8
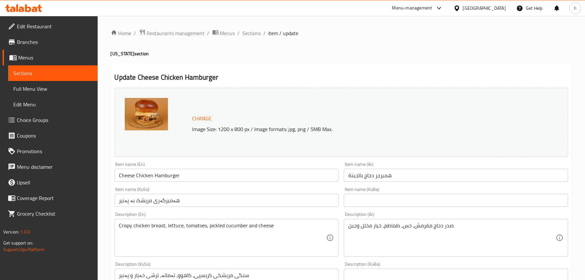
click at [176, 175] on input "Cheese Chicken Hamburger" at bounding box center [227, 175] width 224 height 13
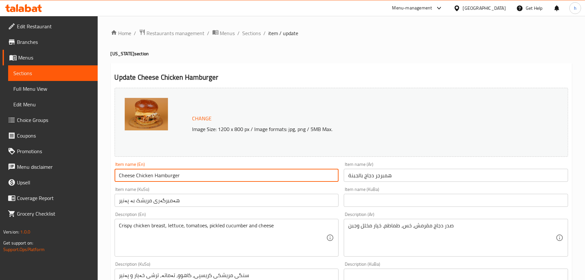
click at [176, 175] on input "Cheese Chicken Hamburger" at bounding box center [227, 175] width 224 height 13
type input "Cheese Chicken Burger"
click at [387, 180] on input "همبرجر دجاج بالجبنة" at bounding box center [456, 175] width 224 height 13
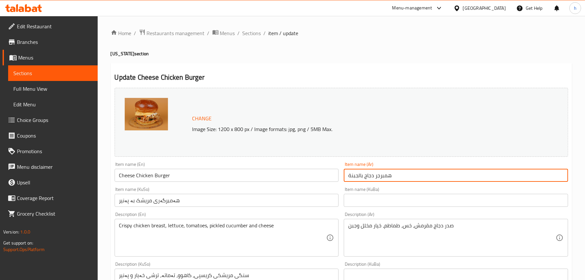
click at [387, 180] on input "همبرجر دجاج بالجبنة" at bounding box center [456, 175] width 224 height 13
type input "برجر دجاج بالجبنة"
click at [165, 204] on input "هەمبرگەری مریشک بە پەنیر" at bounding box center [227, 200] width 224 height 13
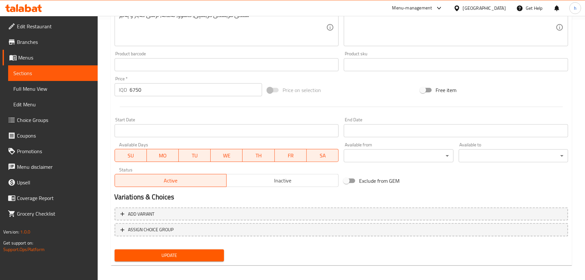
type input "برگەری مریشک بە پەنیر"
click at [156, 256] on span "Update" at bounding box center [169, 256] width 99 height 8
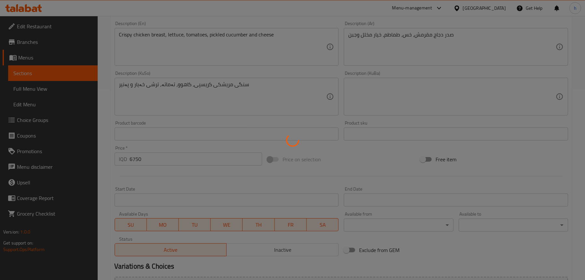
scroll to position [130, 0]
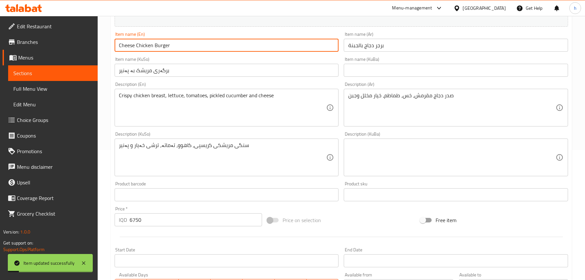
click at [153, 47] on input "Cheese Chicken Burger" at bounding box center [227, 45] width 224 height 13
click at [37, 87] on span "Full Menu View" at bounding box center [52, 89] width 79 height 8
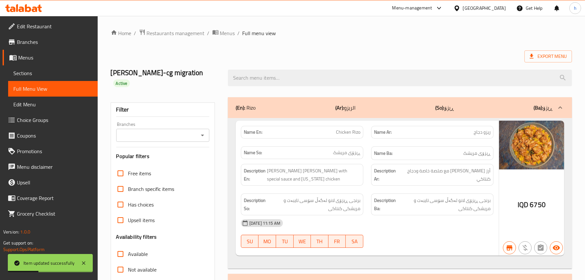
click at [204, 132] on icon "Open" at bounding box center [203, 136] width 8 height 8
click at [176, 156] on span "Lano Fast Food, Chwar Chra" at bounding box center [152, 154] width 62 height 8
type input "Lano Fast Food, Chwar Chra"
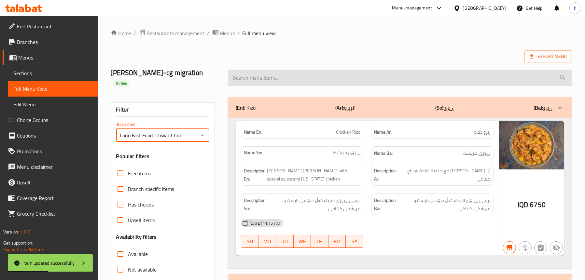
click at [274, 70] on input "search" at bounding box center [400, 78] width 344 height 17
paste input "Cheese Chicken Burger"
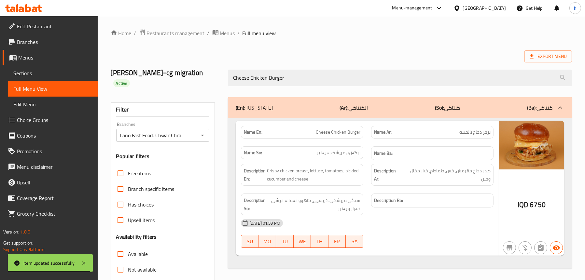
type input "Cheese Chicken Burger"
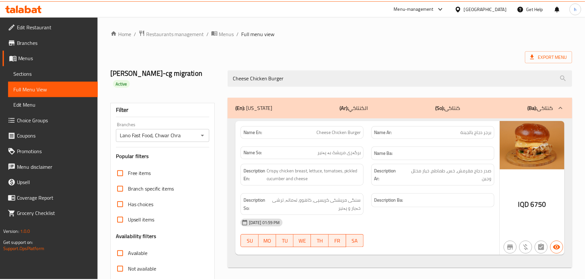
scroll to position [66, 0]
